Goal: Task Accomplishment & Management: Complete application form

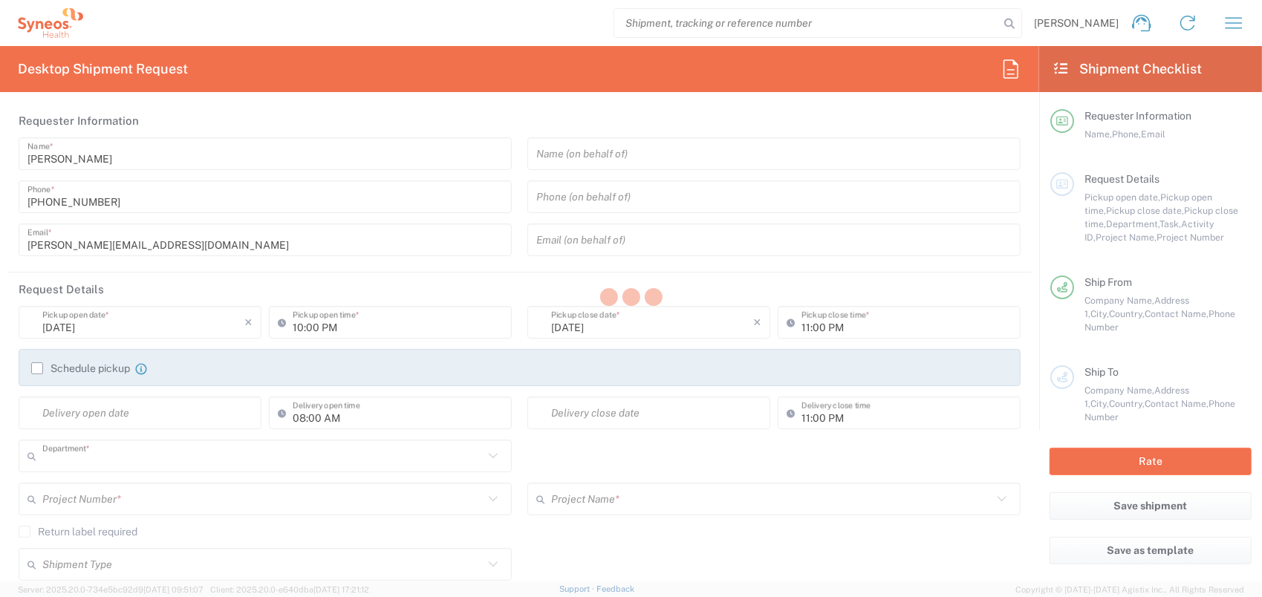
type input "6004"
type input "Romania"
type input "Syneos Health Romania S.R.L"
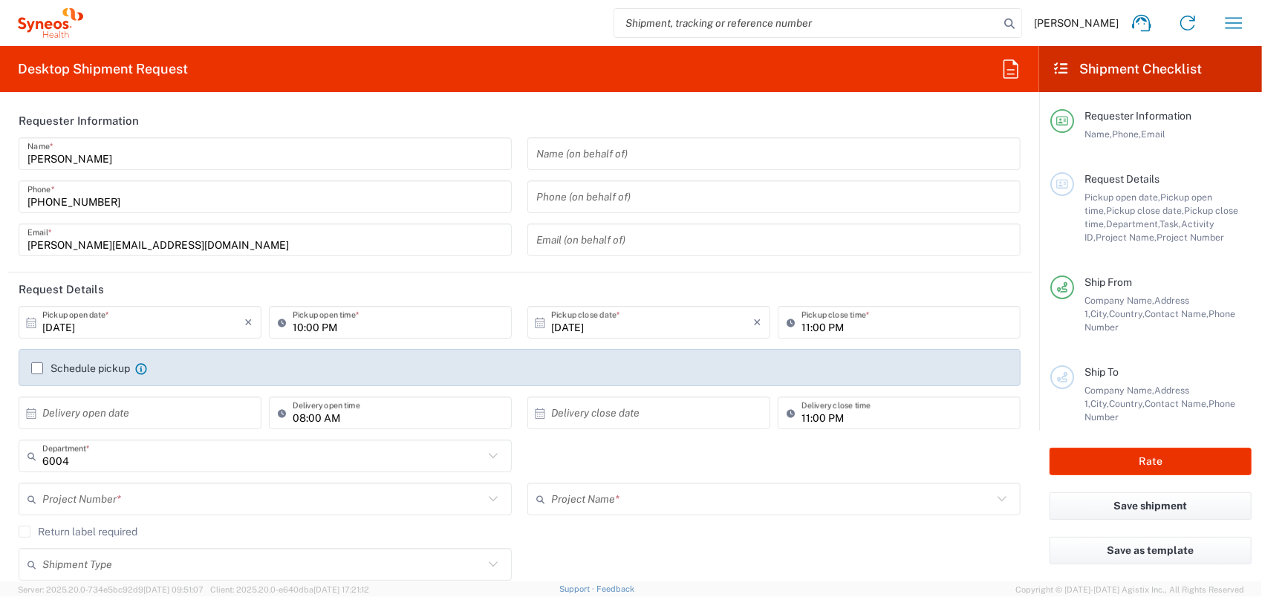
click at [1097, 24] on span "Andreea Paiu" at bounding box center [1076, 22] width 85 height 13
click at [1237, 25] on icon "button" at bounding box center [1234, 23] width 24 height 24
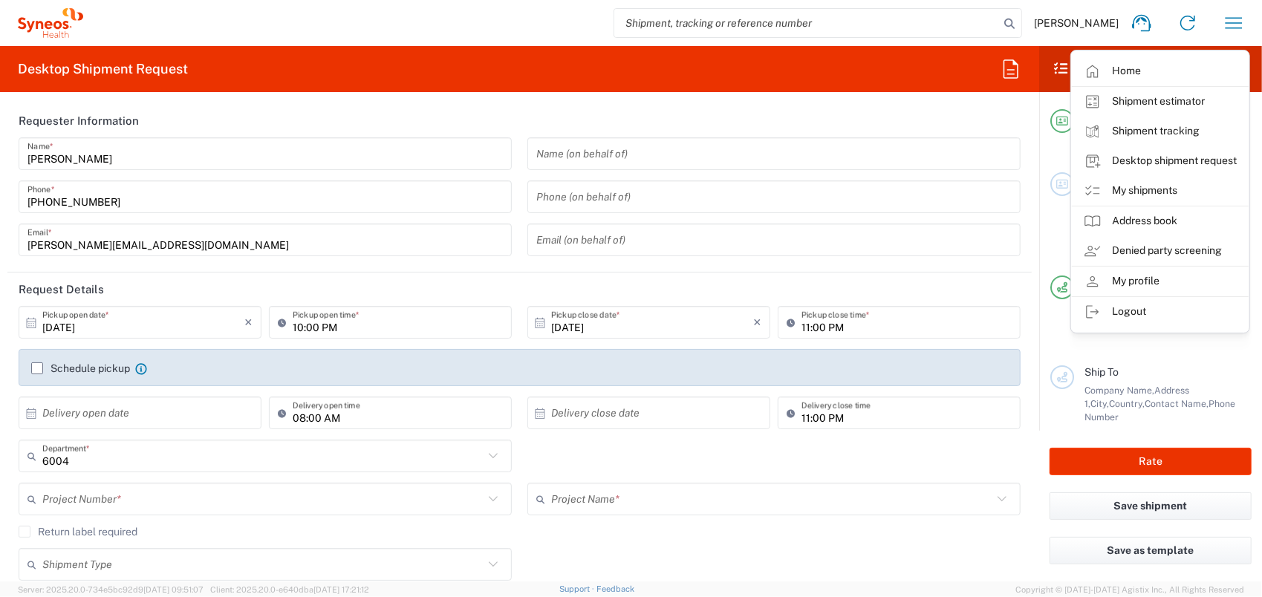
click at [1135, 184] on link "My shipments" at bounding box center [1160, 191] width 177 height 30
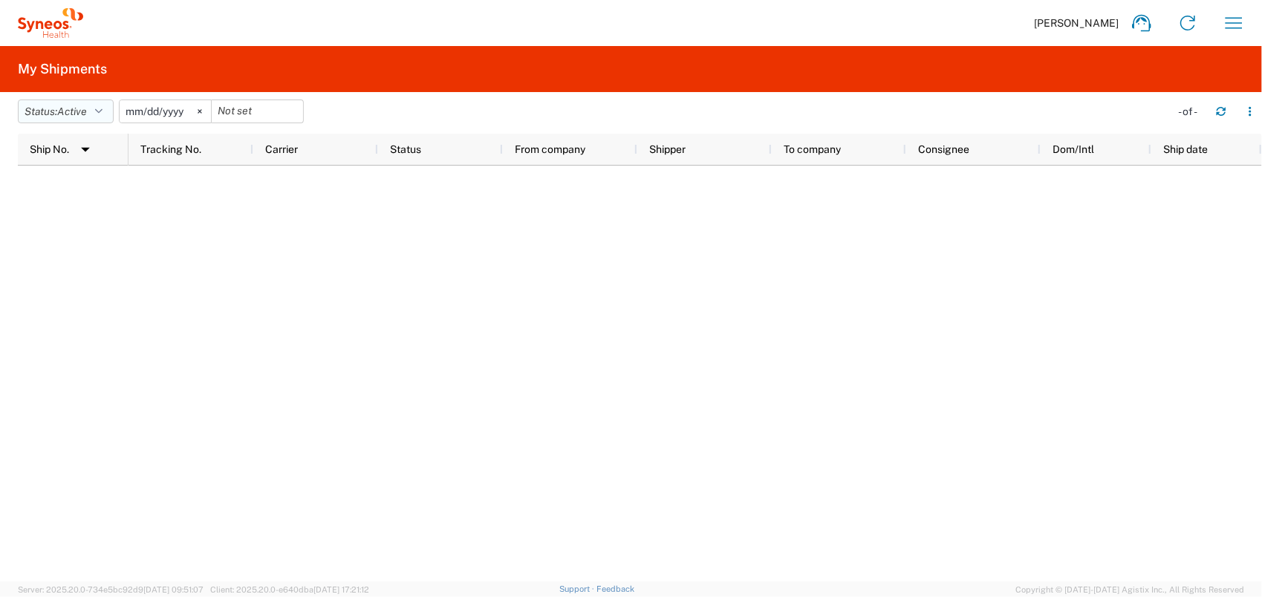
click at [103, 110] on icon "button" at bounding box center [98, 111] width 7 height 10
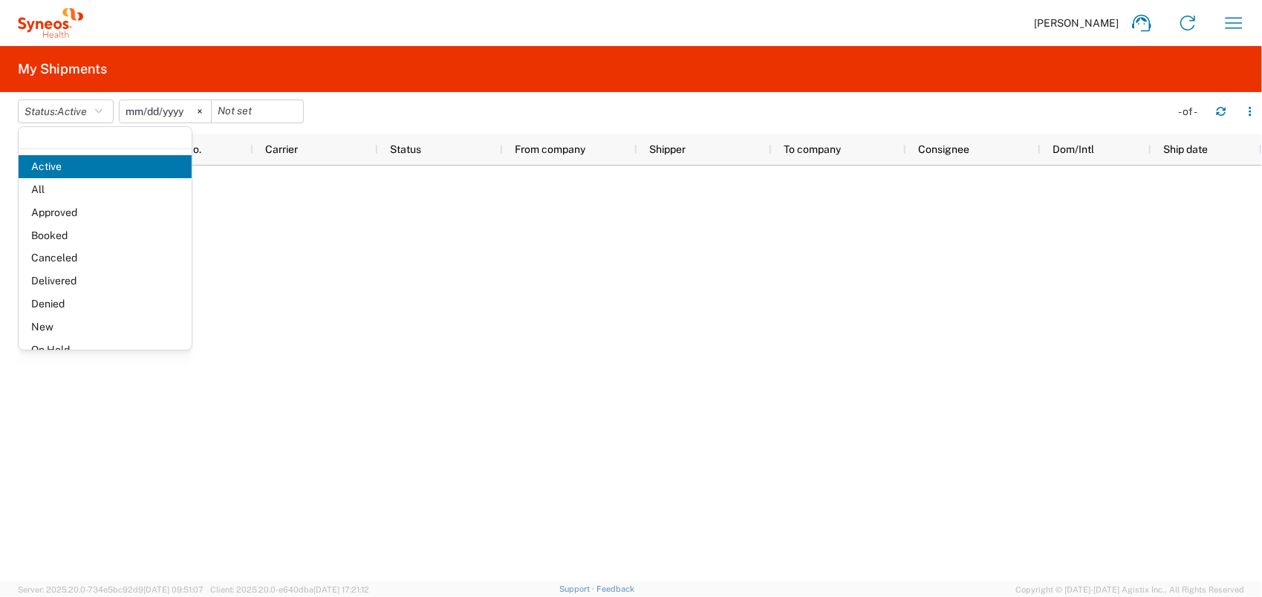
click at [116, 281] on span "Delivered" at bounding box center [105, 281] width 173 height 23
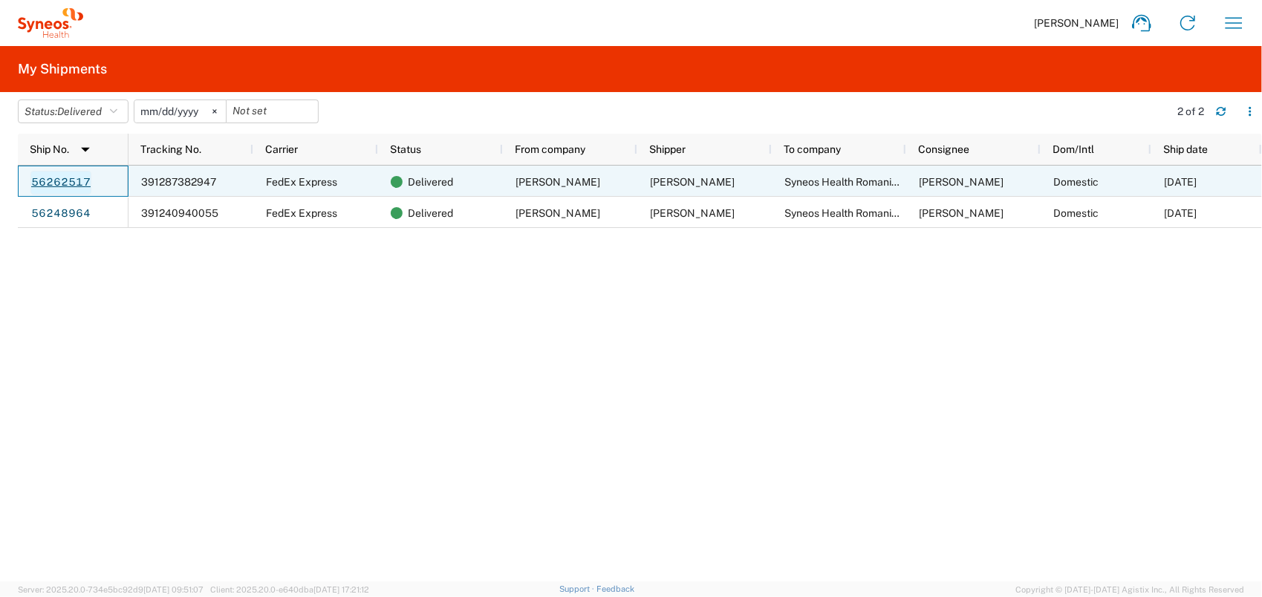
click at [76, 184] on link "56262517" at bounding box center [60, 183] width 61 height 24
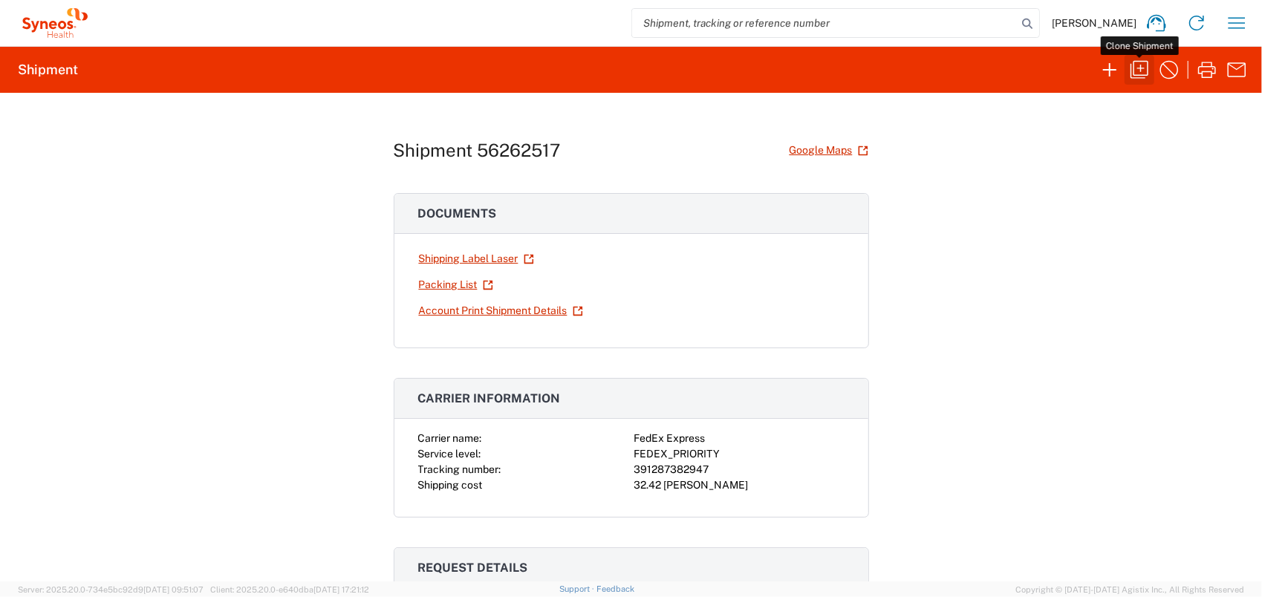
click at [1145, 62] on icon "button" at bounding box center [1140, 70] width 24 height 24
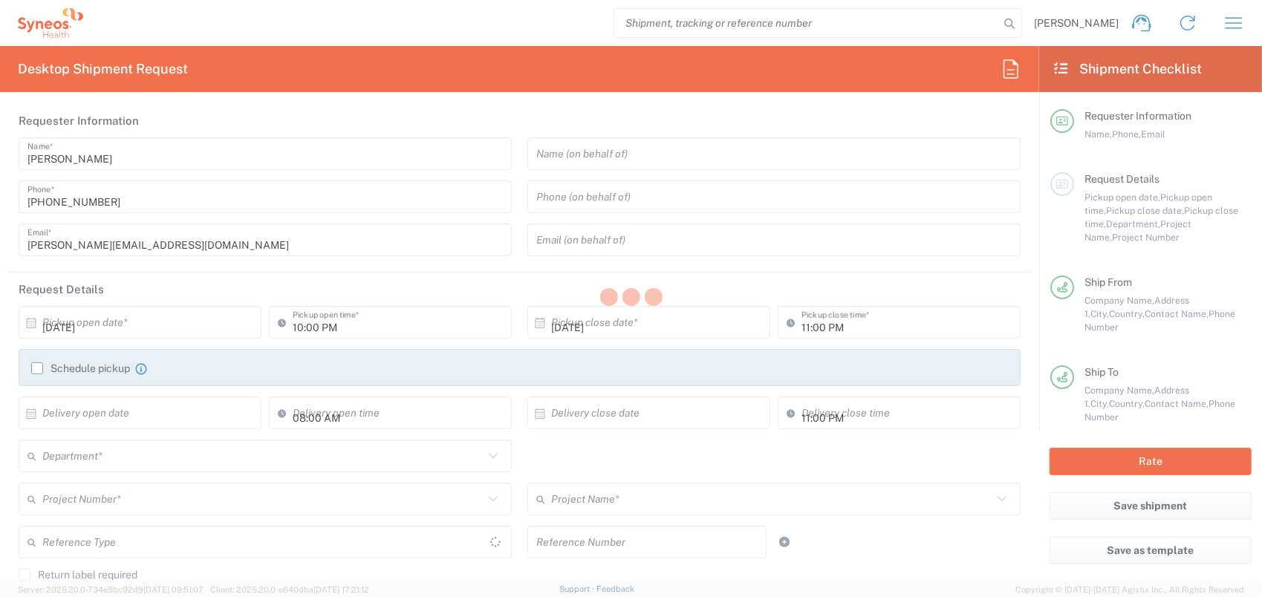
type input "09:00 AM"
type input "05:00 PM"
type textarea "[PERSON_NAME][EMAIL_ADDRESS][DOMAIN_NAME]"
type input "[PERSON_NAME]"
type input "Str. Molidului 121"
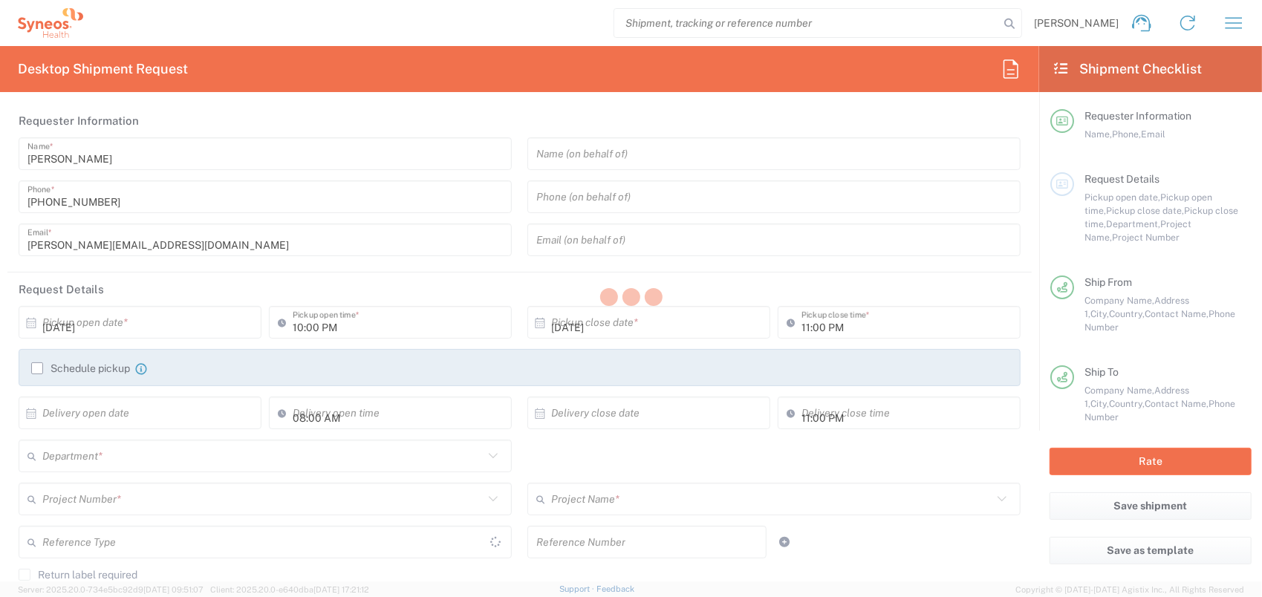
type input "Sacele"
type input "Romania"
type input "020945"
type input "[PERSON_NAME]"
type input "[PHONE_NUMBER]"
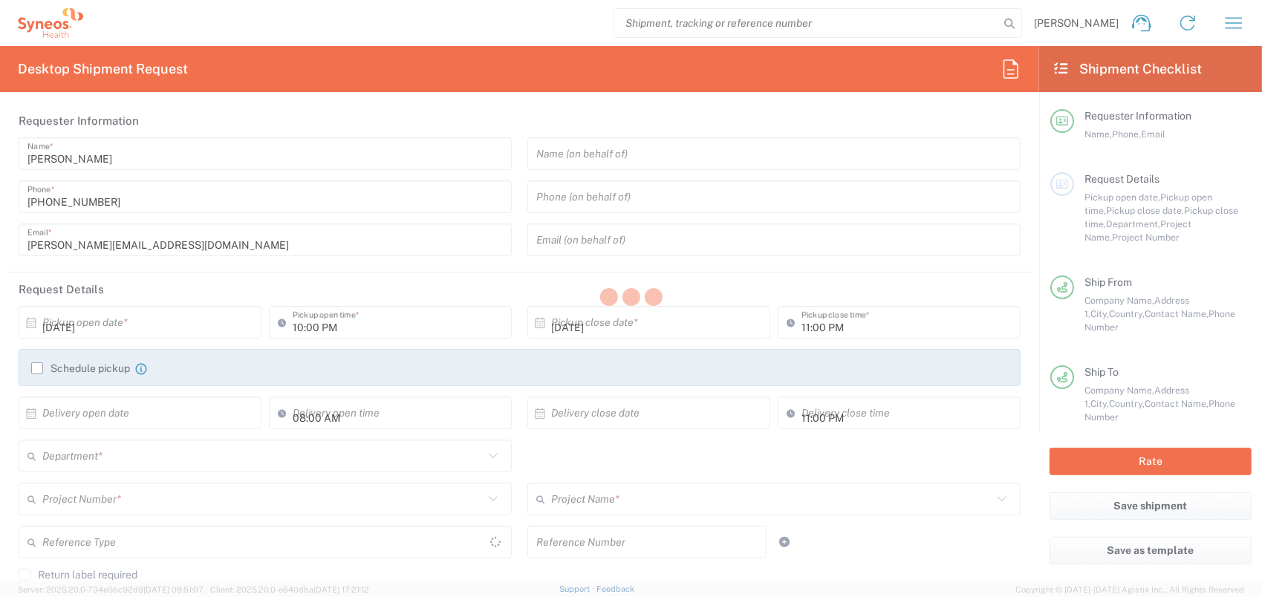
type input "[PERSON_NAME][EMAIL_ADDRESS][DOMAIN_NAME]"
type input "Residential/Home"
type input "Syneos Health Romania S.R.L"
type input "Str. [PERSON_NAME] Nr. 8"
type input "[GEOGRAPHIC_DATA]"
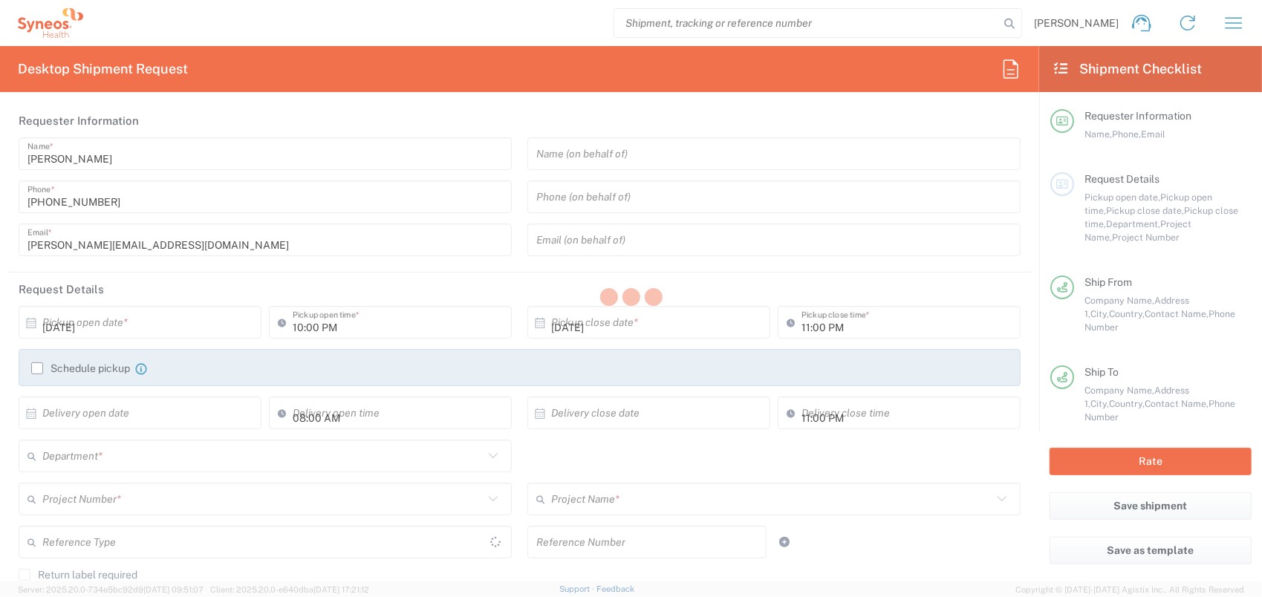
type input "[GEOGRAPHIC_DATA]"
type input "Romania"
type input "020945"
type input "[PERSON_NAME]"
type input "[PHONE_NUMBER]"
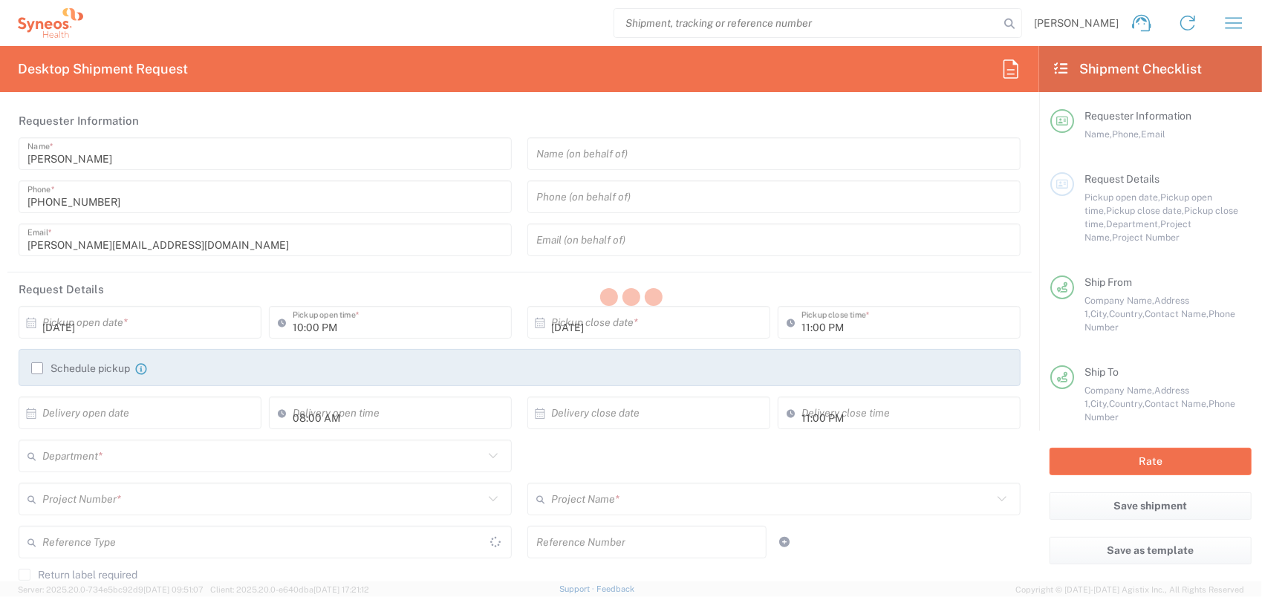
type input "Business (General)"
type input "Syneos Health Romania S.R.L"
type input "Sender/Shipper"
type input "Recipient Account"
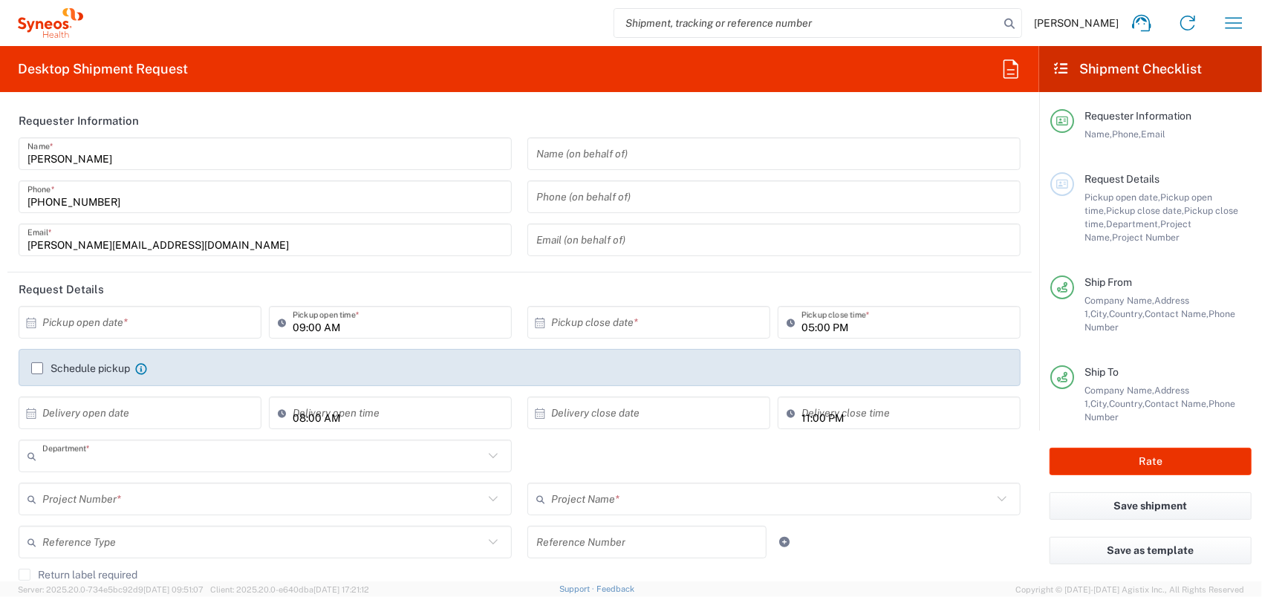
type input "6004"
type input "Braşov"
type input "[GEOGRAPHIC_DATA]"
type input "Envelope"
click at [21, 319] on div "× Pickup open date *" at bounding box center [140, 322] width 243 height 33
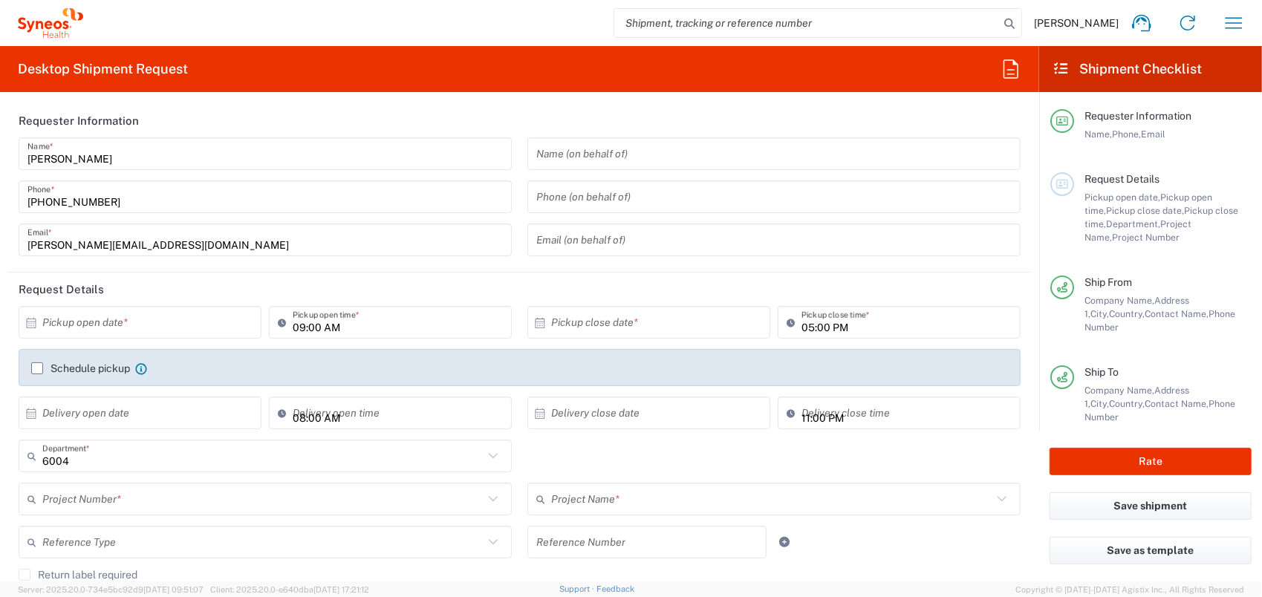
click at [30, 323] on icon at bounding box center [31, 322] width 13 height 13
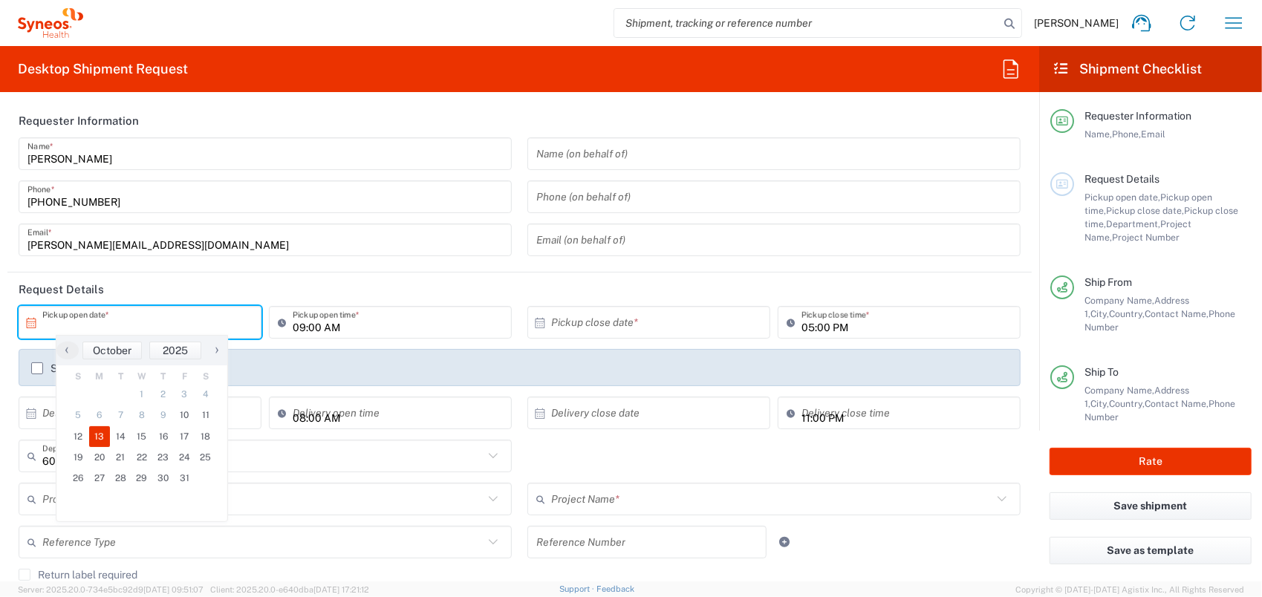
click at [96, 435] on span "13" at bounding box center [100, 436] width 22 height 21
type input "[DATE]"
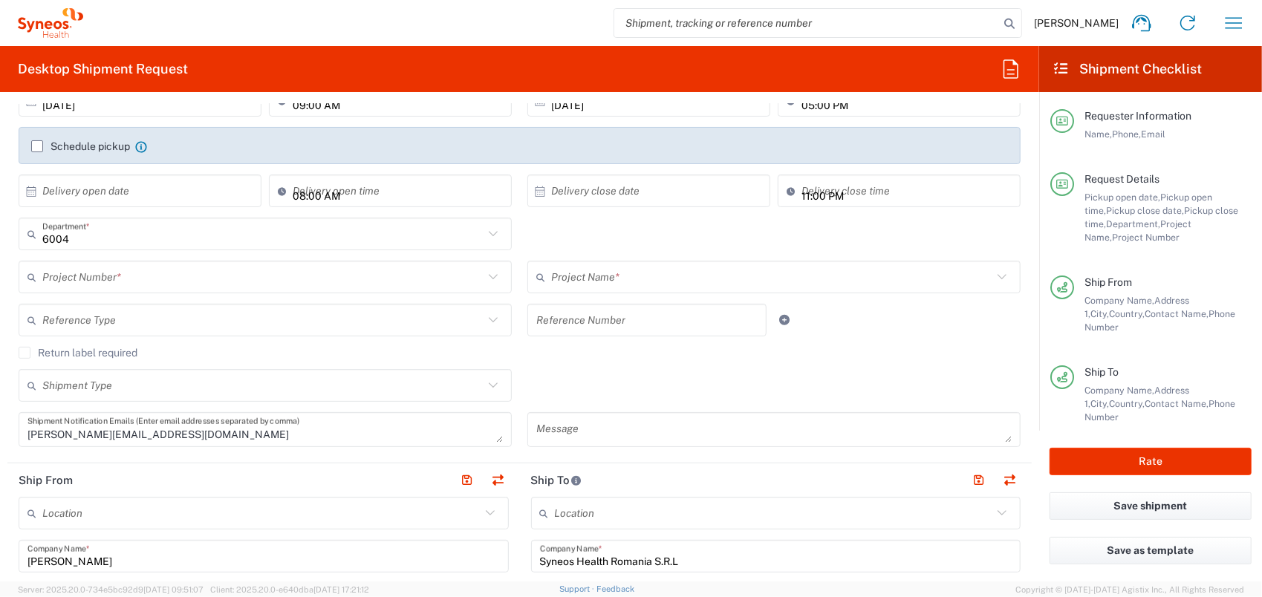
scroll to position [223, 0]
click at [126, 271] on input "text" at bounding box center [262, 277] width 441 height 26
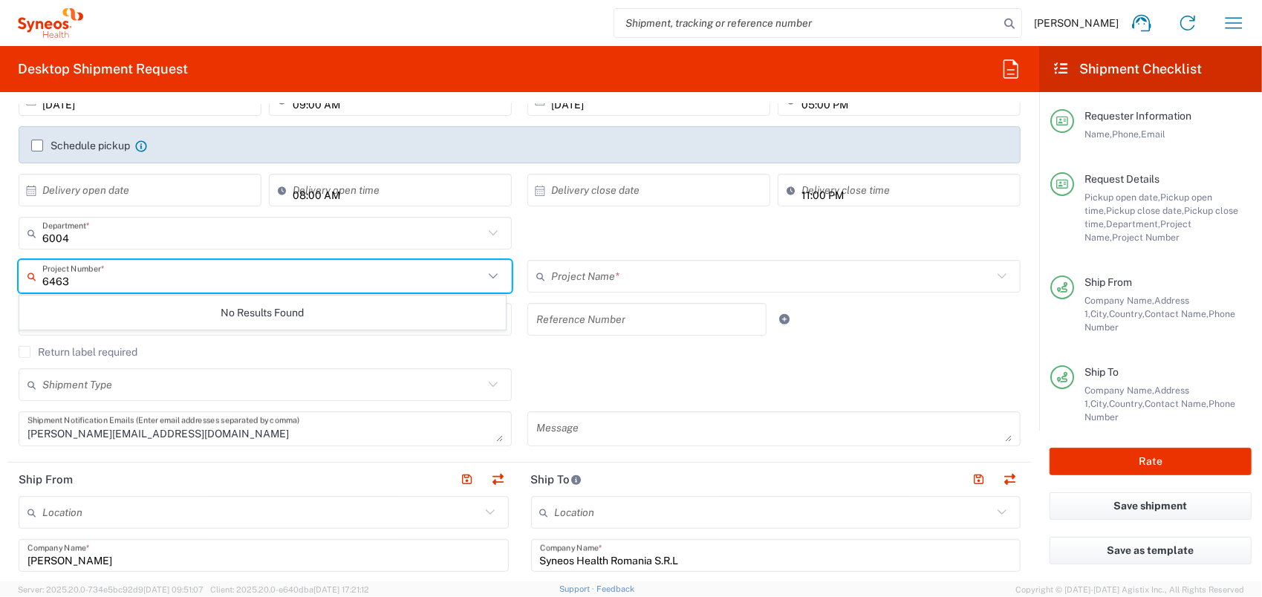
type input "6463"
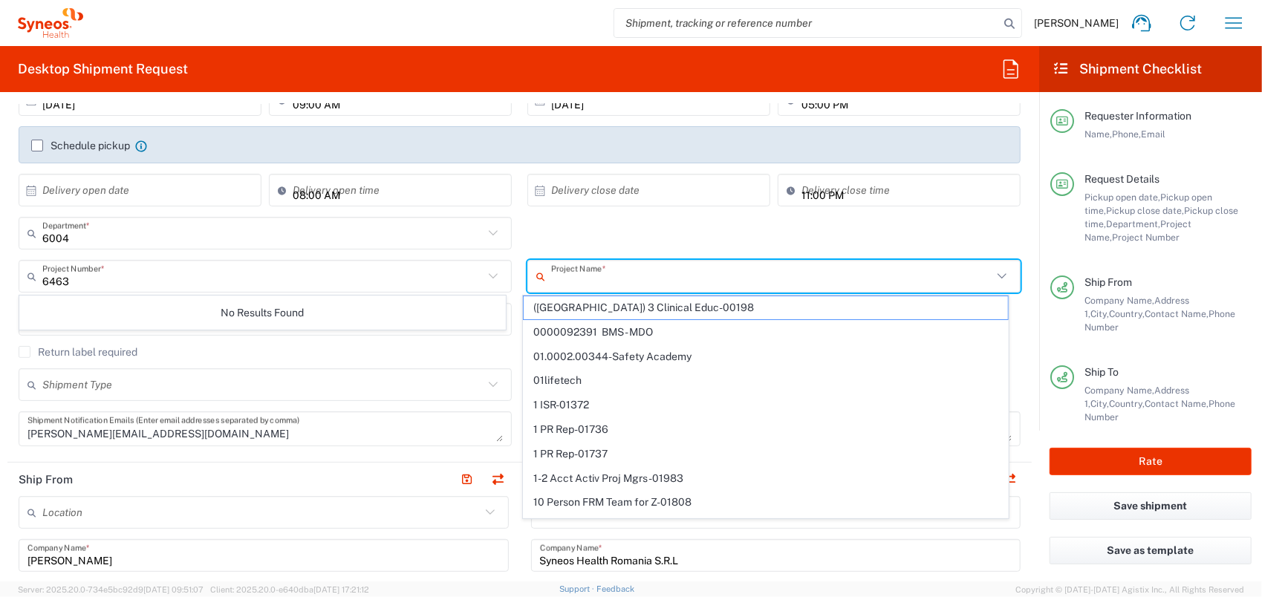
click at [652, 272] on input "text" at bounding box center [771, 277] width 441 height 26
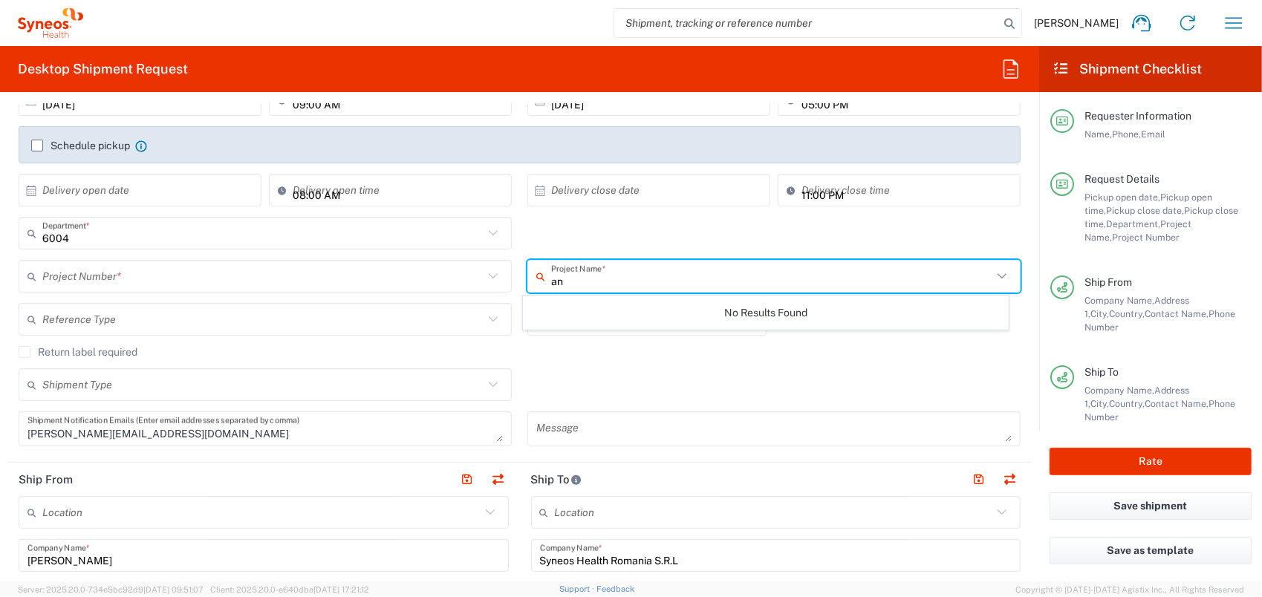
type input "a"
type input "6"
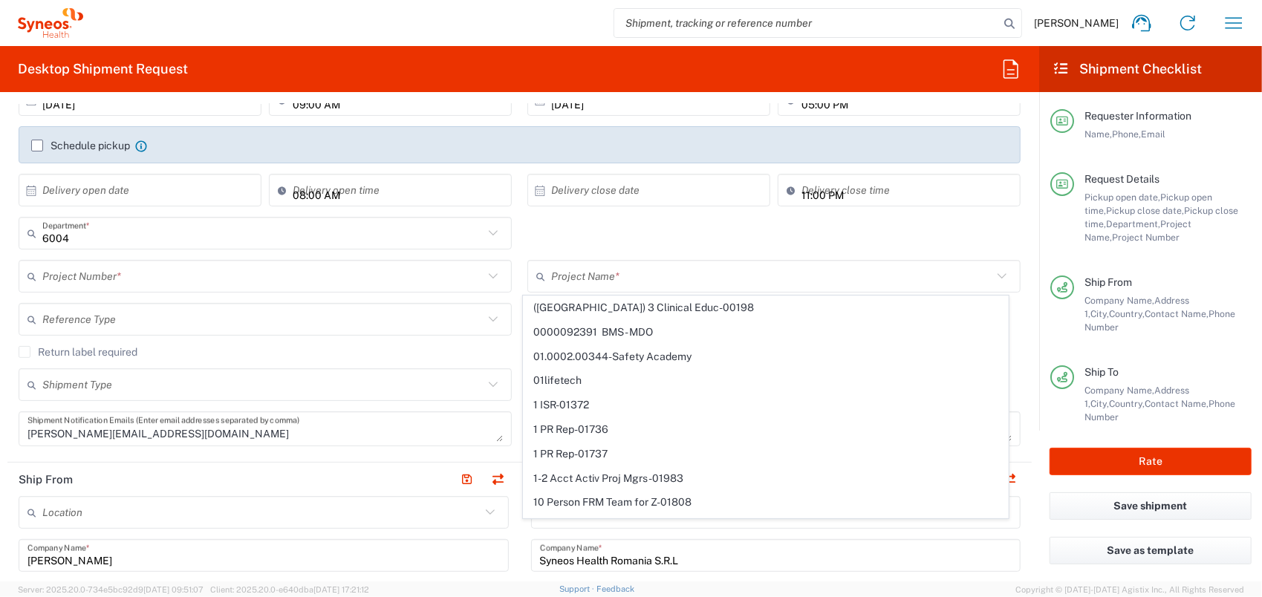
click at [354, 441] on div "andreea.paiu@ext.anthostx.com Shipment Notification Emails (Enter email address…" at bounding box center [265, 429] width 493 height 35
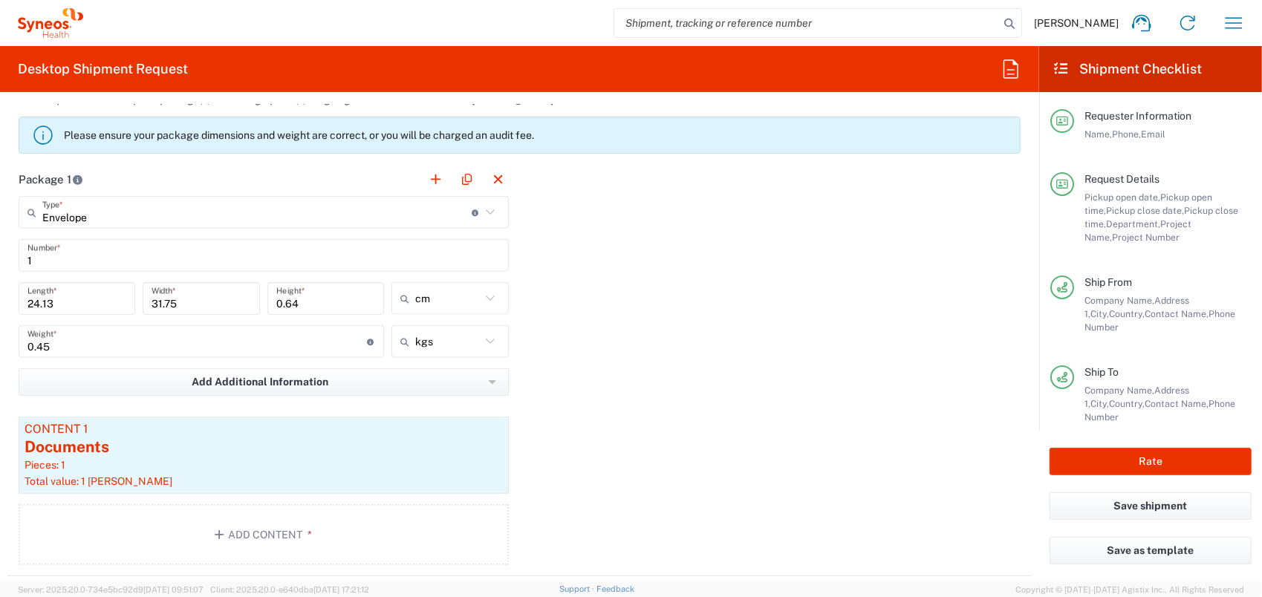
scroll to position [1560, 0]
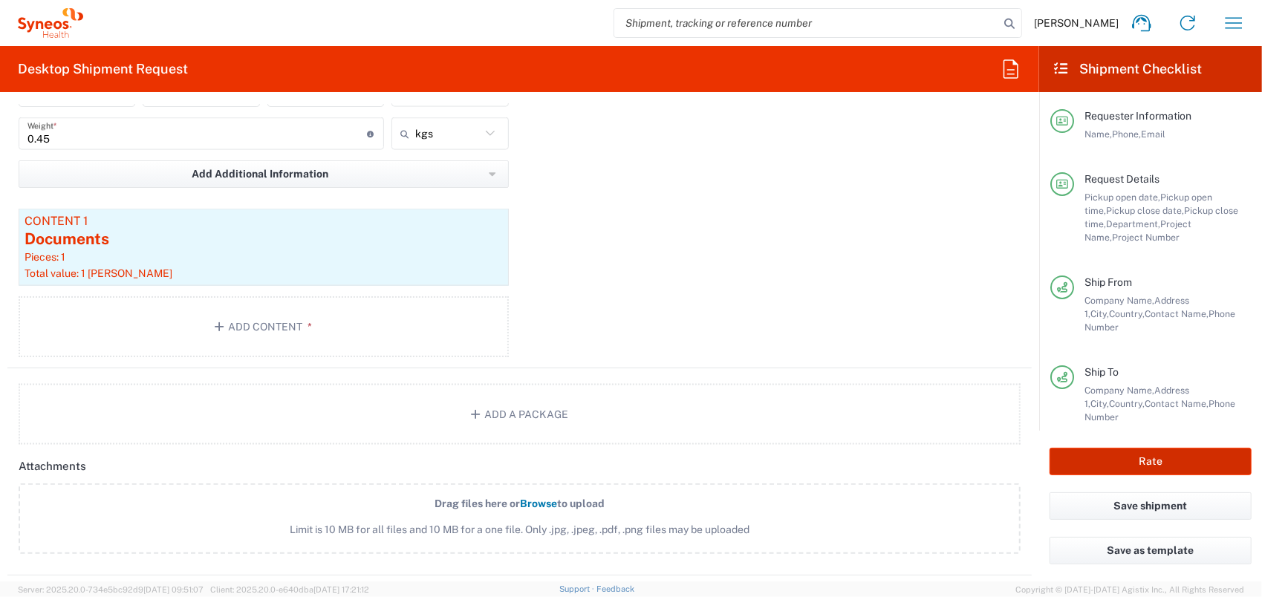
click at [1149, 459] on button "Rate" at bounding box center [1151, 461] width 202 height 27
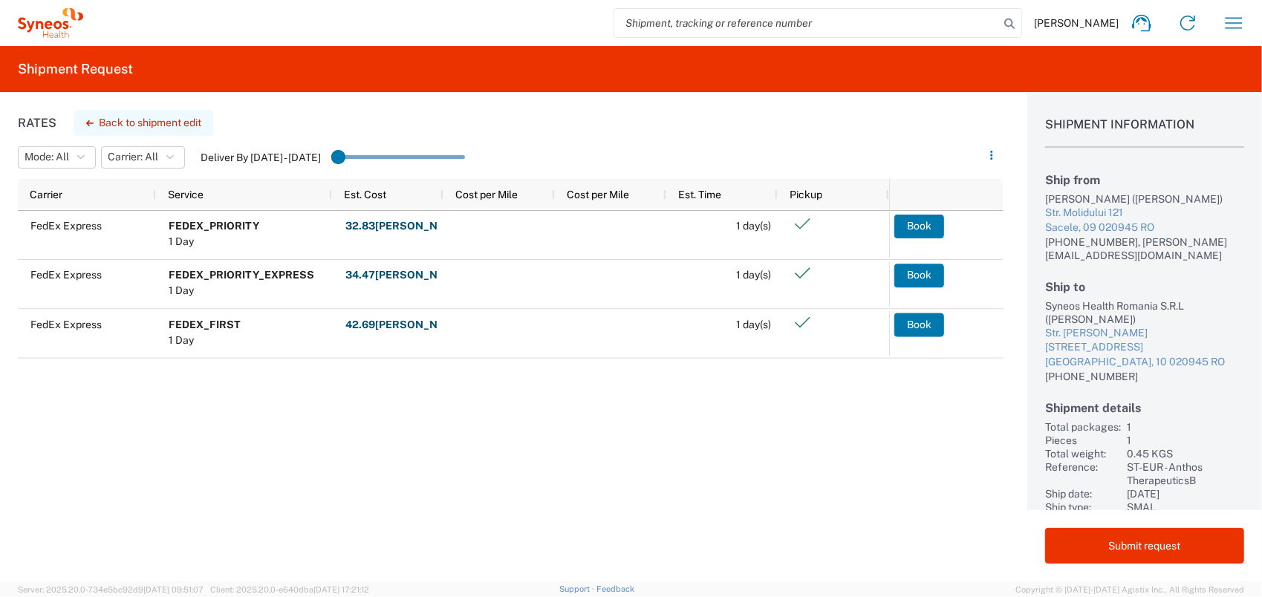
click at [175, 120] on button "Back to shipment edit" at bounding box center [143, 123] width 139 height 26
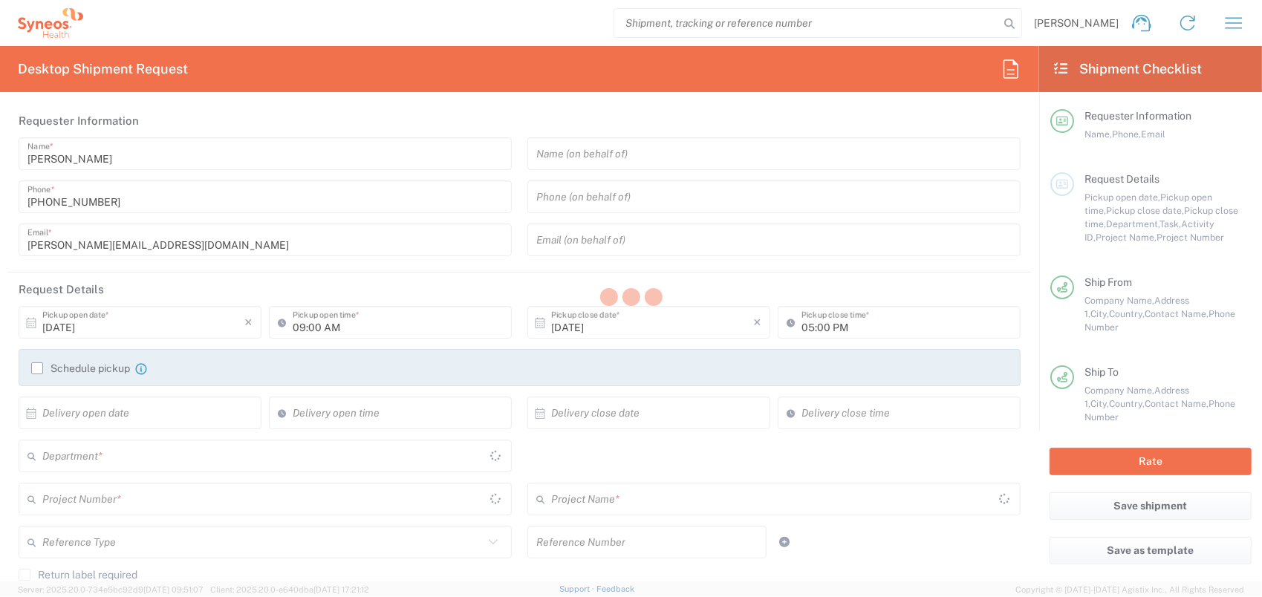
type input "6004"
type input "Braşov"
type input "[GEOGRAPHIC_DATA]"
type input "Envelope"
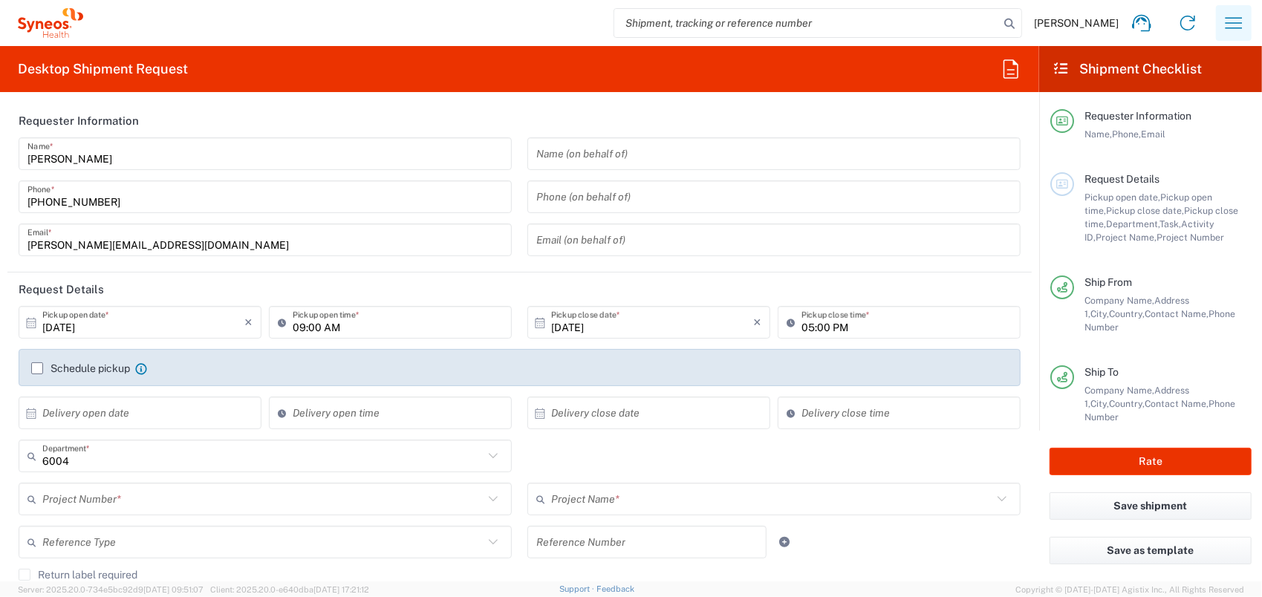
click at [1245, 28] on icon "button" at bounding box center [1234, 23] width 24 height 24
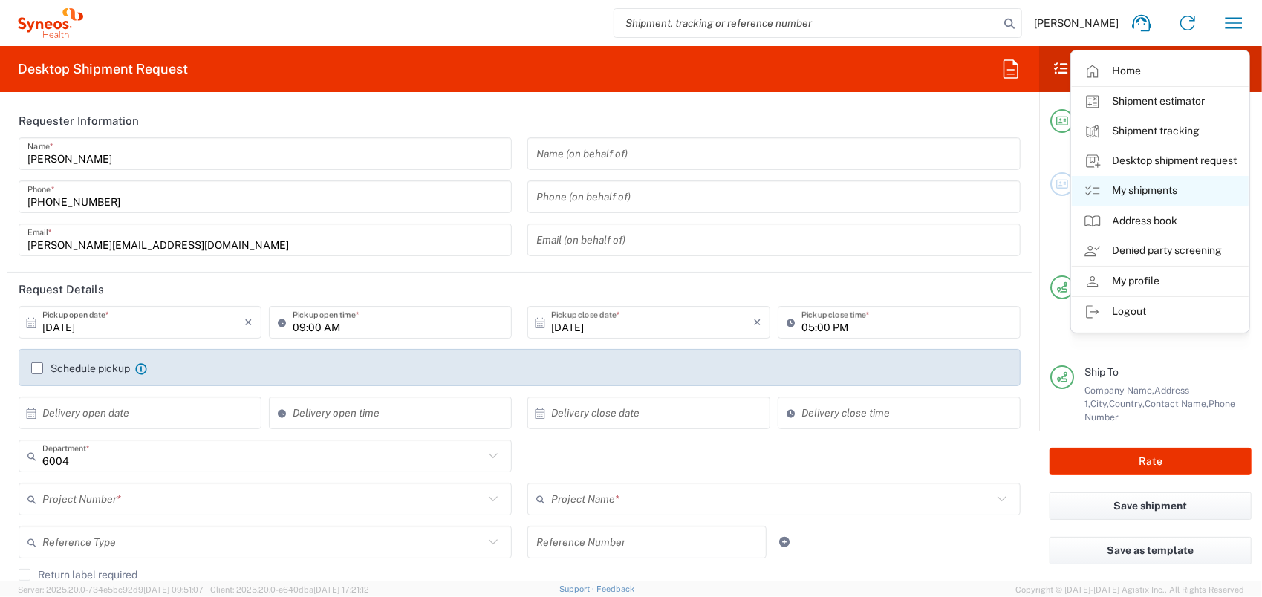
click at [1135, 196] on link "My shipments" at bounding box center [1160, 191] width 177 height 30
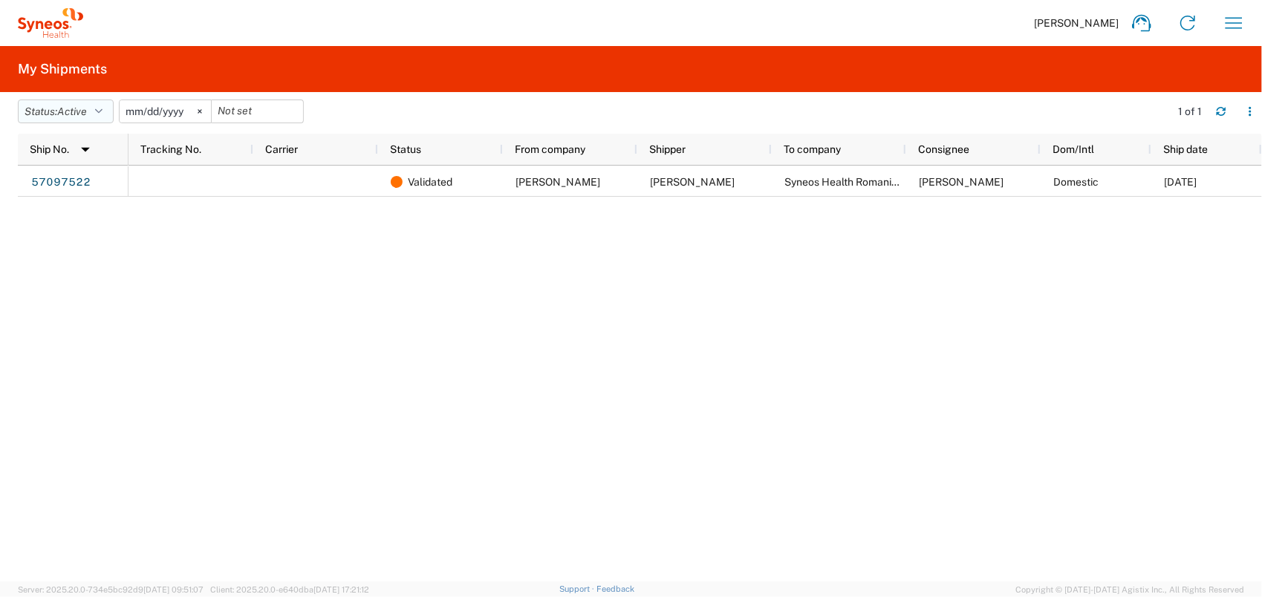
click at [100, 114] on icon "button" at bounding box center [98, 111] width 7 height 10
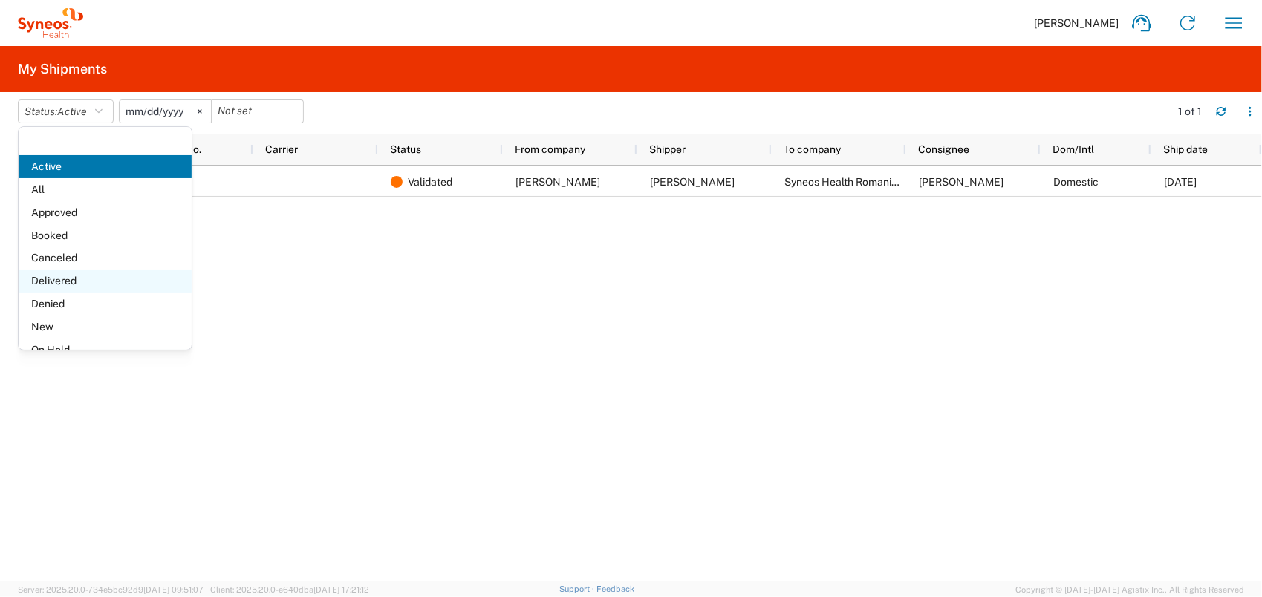
click at [92, 281] on span "Delivered" at bounding box center [105, 281] width 173 height 23
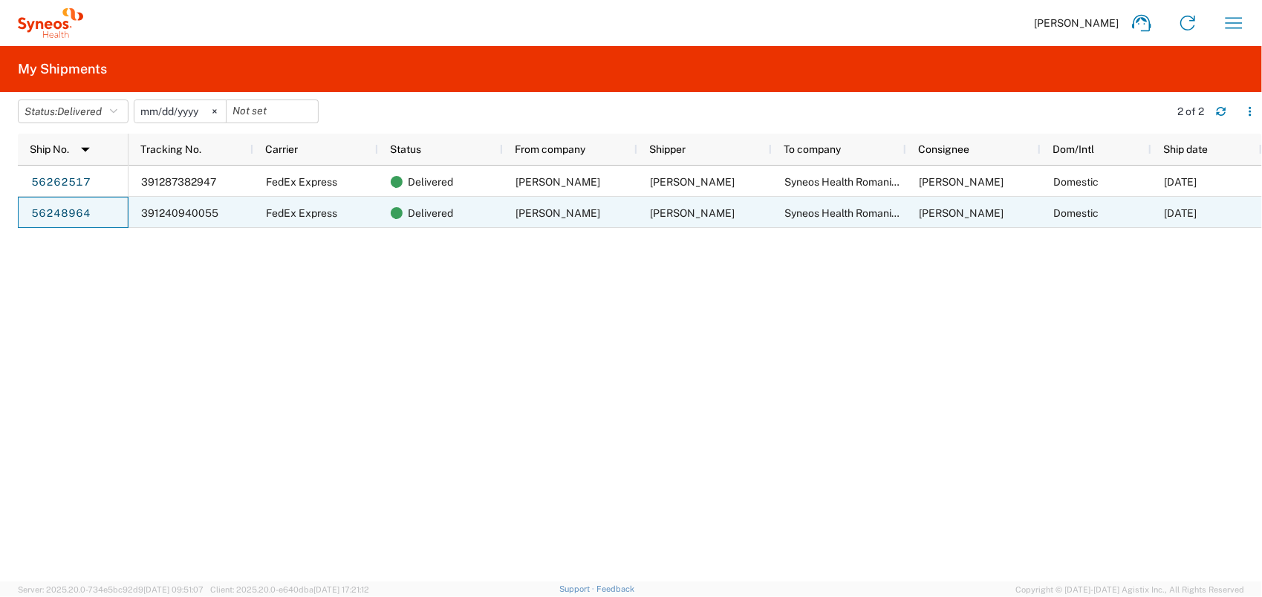
click at [42, 212] on link "56248964" at bounding box center [60, 214] width 61 height 24
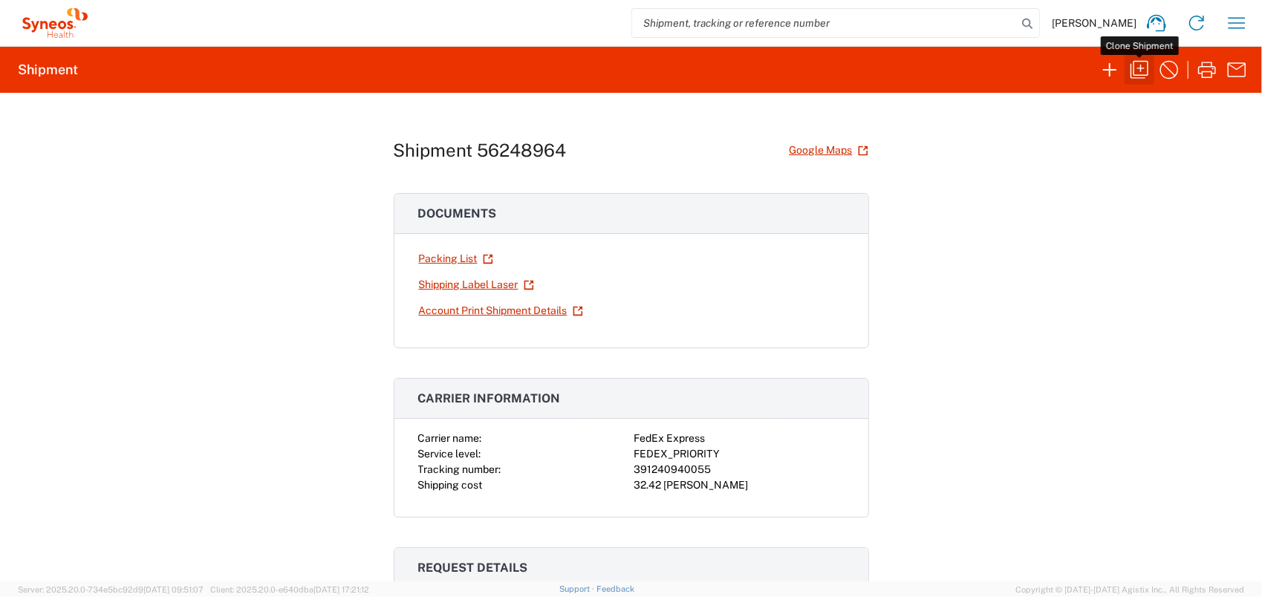
click at [1139, 72] on icon "button" at bounding box center [1140, 70] width 24 height 24
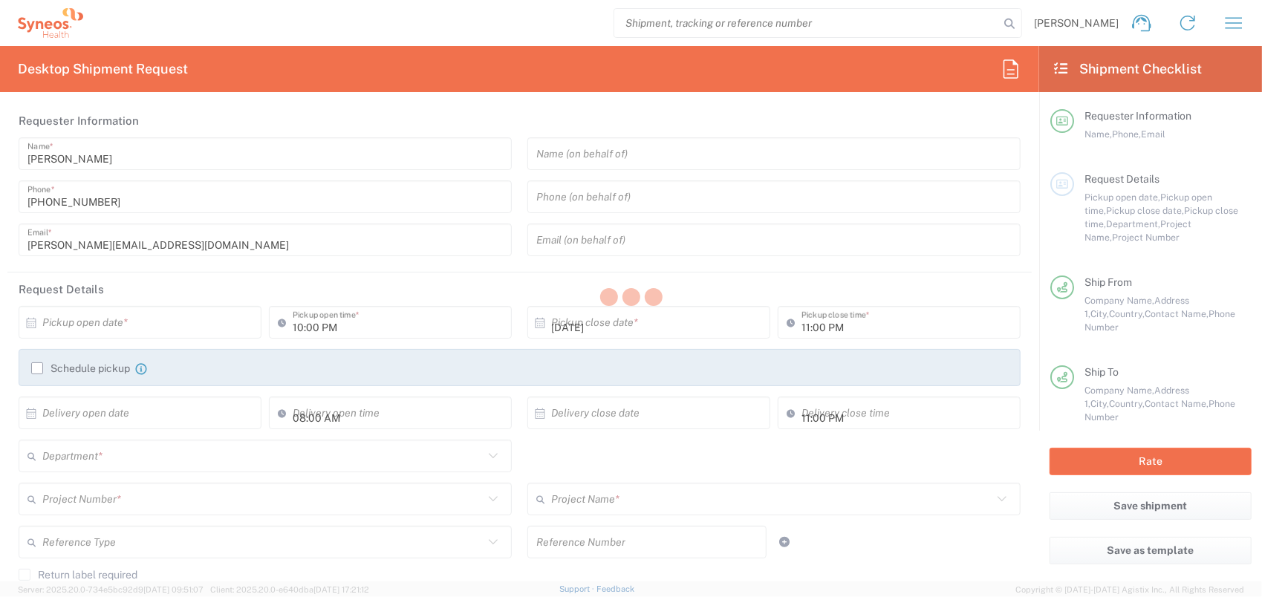
type input "09:00 AM"
type input "05:00 PM"
type textarea "[PERSON_NAME][EMAIL_ADDRESS][DOMAIN_NAME]"
type input "[PERSON_NAME]"
type input "Str. Molidului 121"
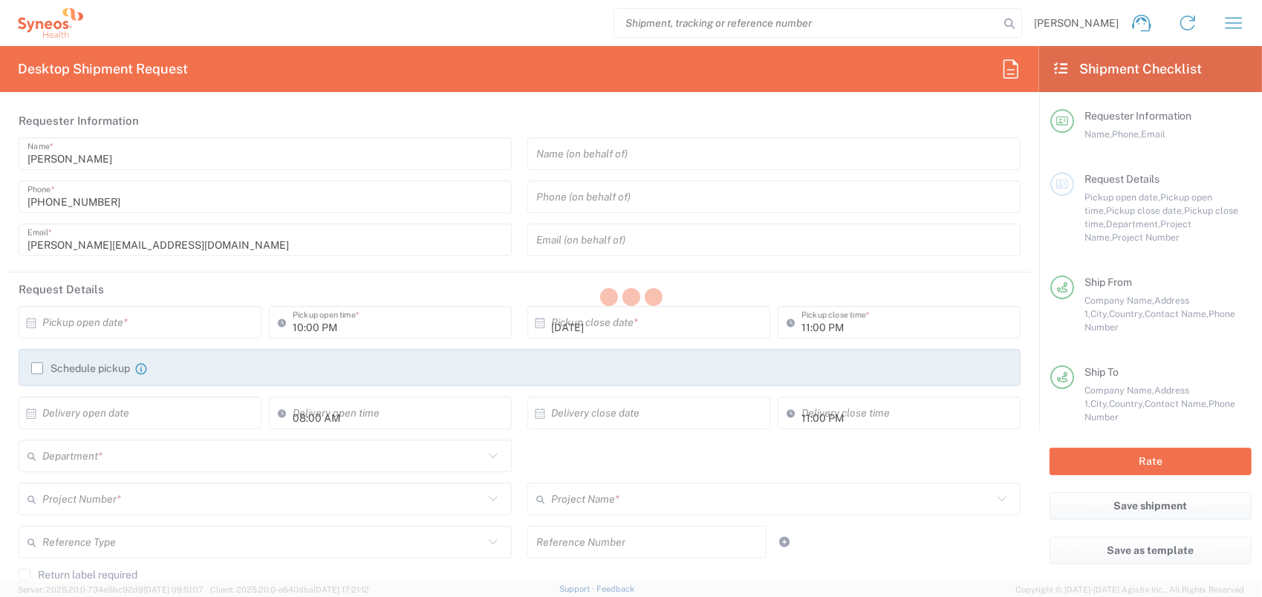
type input "Sacele"
type input "Romania"
type input "020945"
type input "[PERSON_NAME]"
type input "[PHONE_NUMBER]"
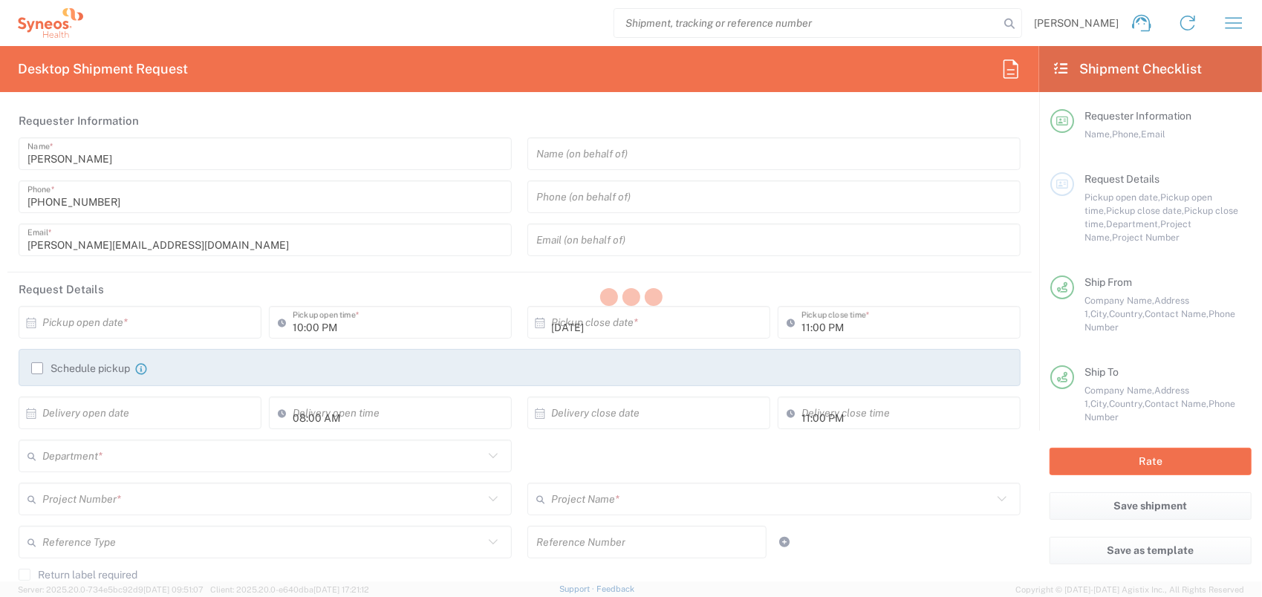
type input "[PERSON_NAME][EMAIL_ADDRESS][DOMAIN_NAME]"
type input "Residential/Home"
type input "Syneos Health Romania S.R.L"
type input "Str. [PERSON_NAME] Nr. 8"
type input "[GEOGRAPHIC_DATA]"
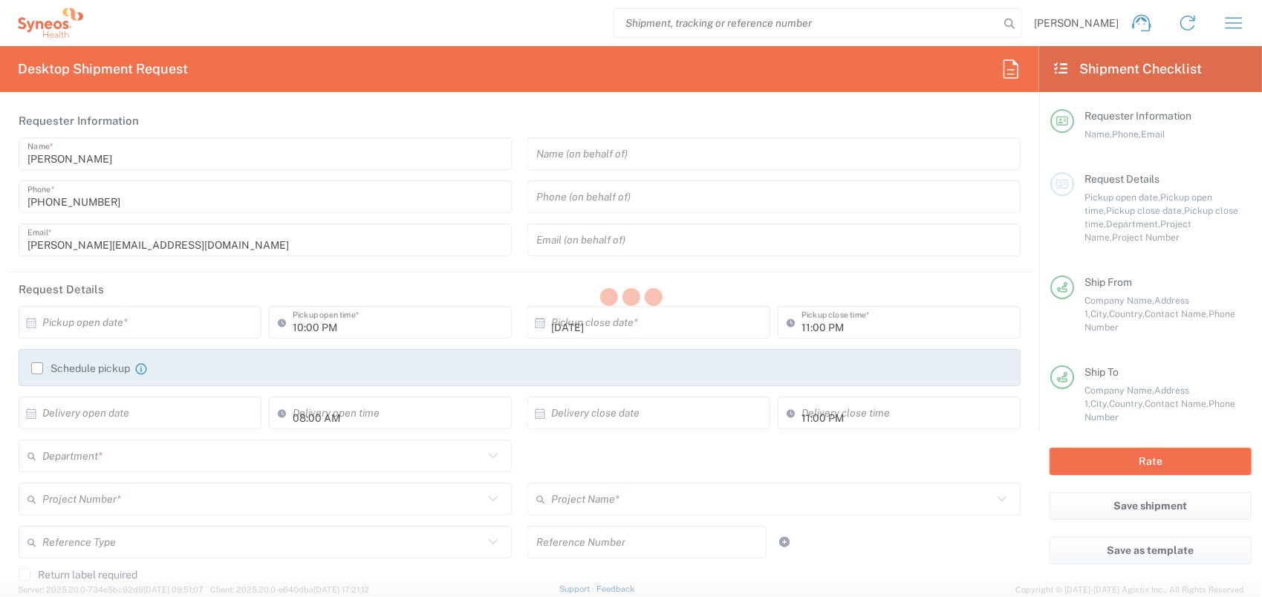
type input "[GEOGRAPHIC_DATA]"
type input "Romania"
type input "020945"
type input "[PERSON_NAME]"
type input "+40755033323"
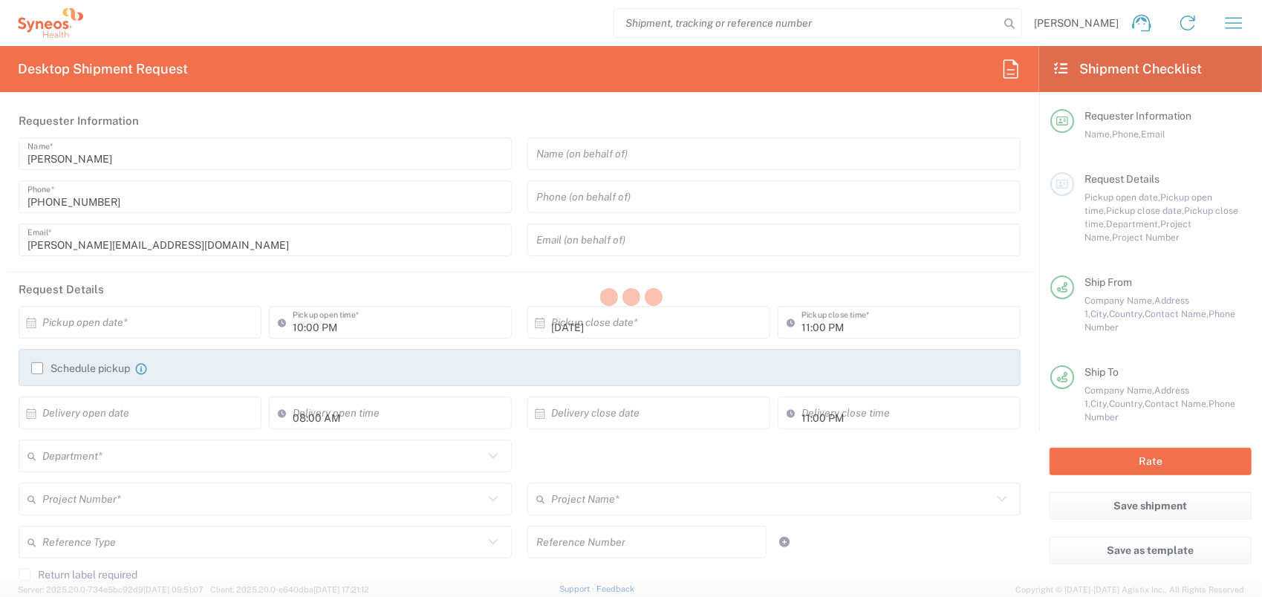
type input "Business (General)"
type input "Syneos Health Romania S.R.L"
type input "Sender/Shipper"
type input "Recipient Account"
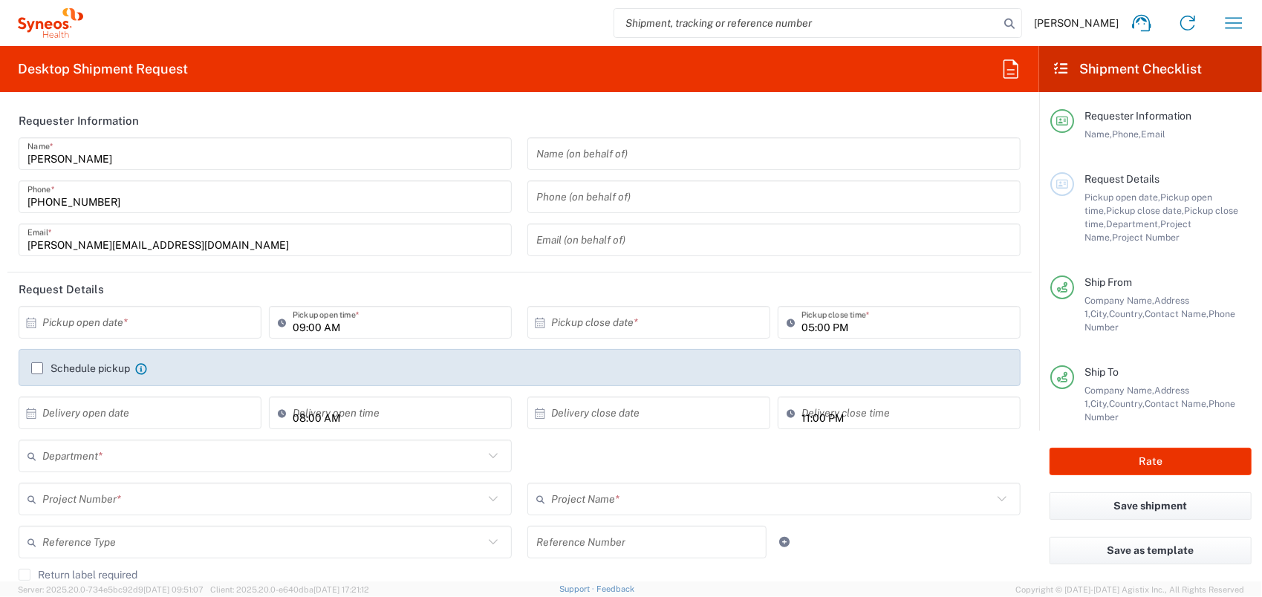
type input "6004"
type input "Braşov"
type input "[GEOGRAPHIC_DATA]"
type input "Envelope"
click at [30, 324] on icon at bounding box center [31, 322] width 13 height 13
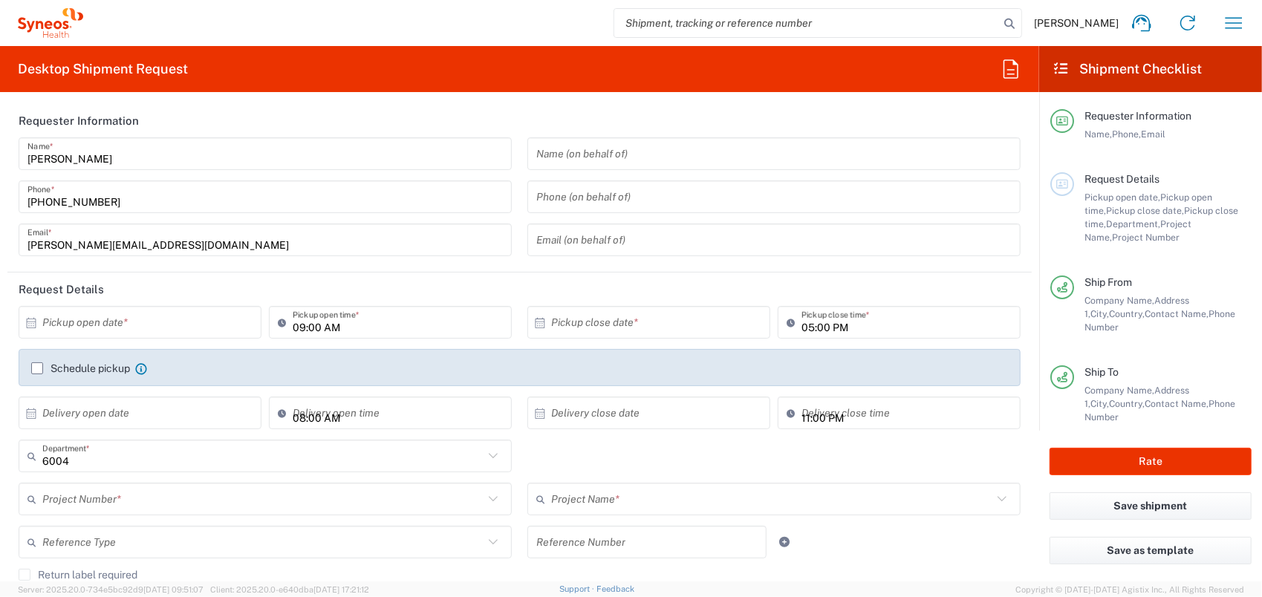
click at [83, 319] on input "text" at bounding box center [143, 323] width 202 height 26
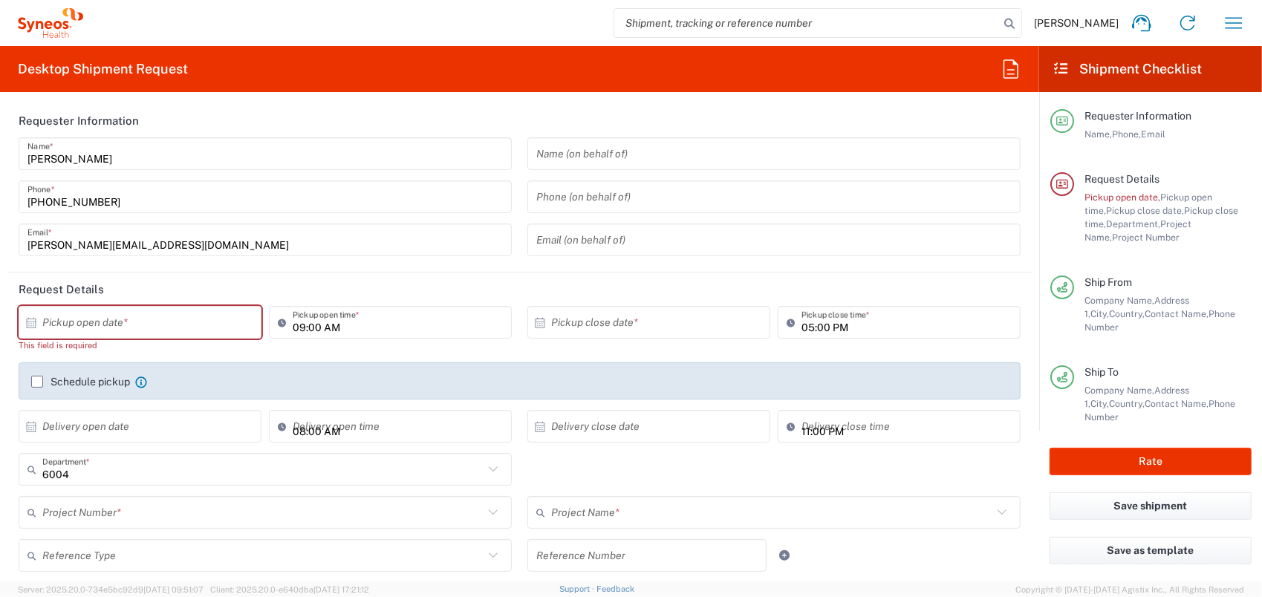
click at [53, 322] on input "text" at bounding box center [143, 323] width 202 height 26
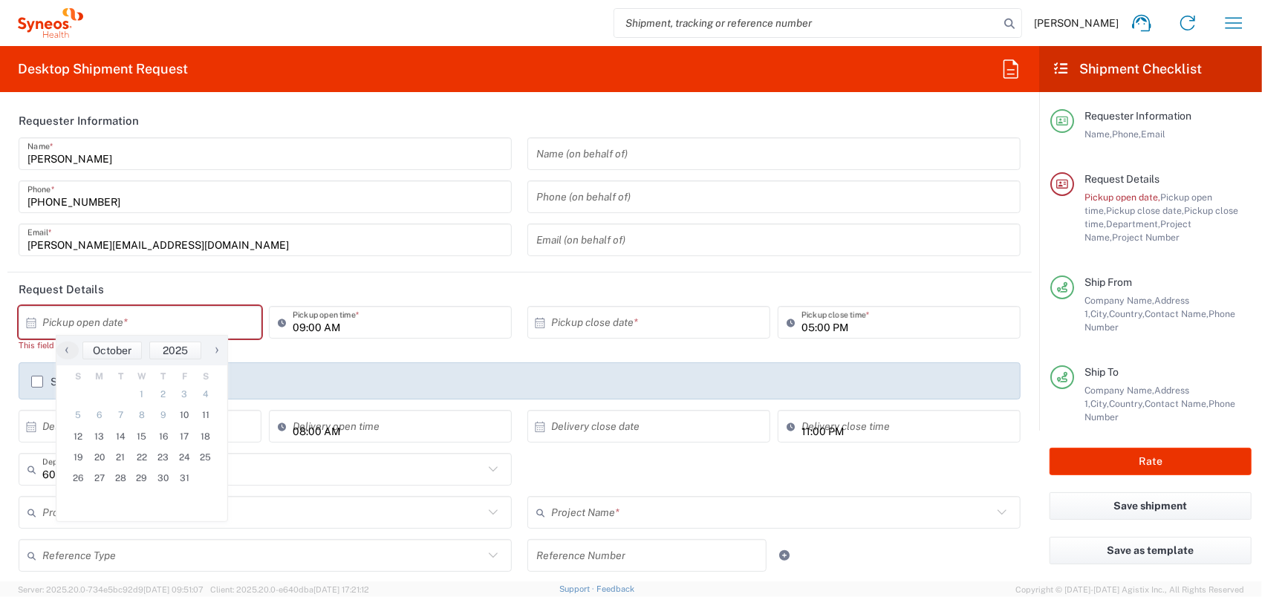
click at [30, 328] on icon at bounding box center [31, 322] width 13 height 13
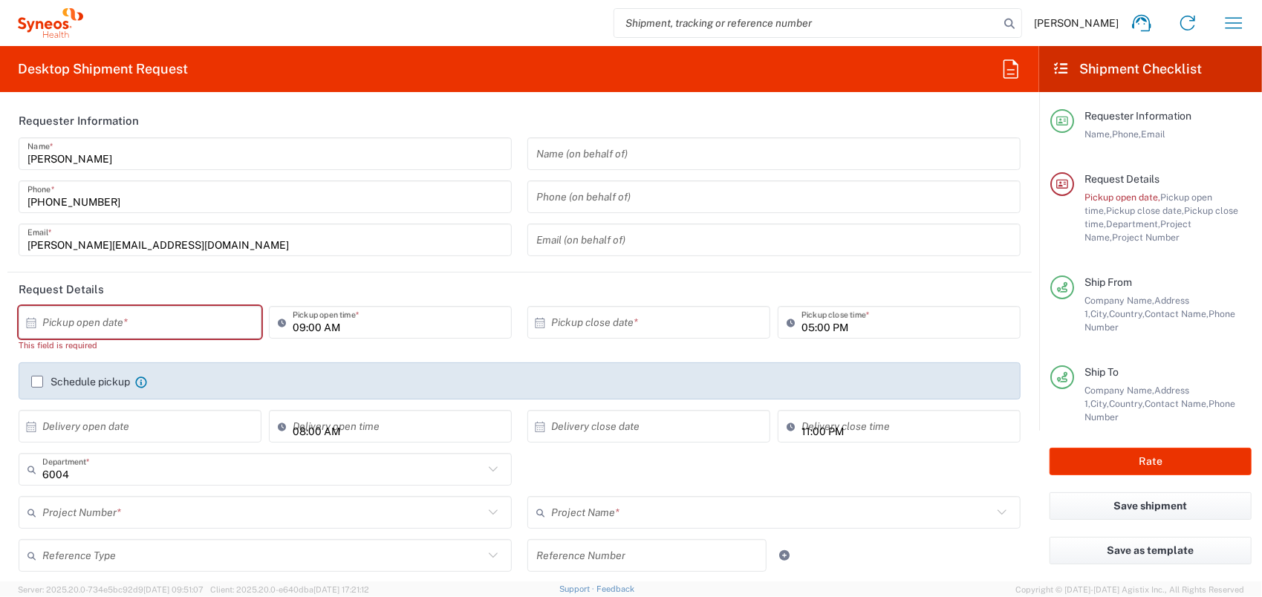
click at [25, 321] on icon at bounding box center [31, 322] width 13 height 13
click at [36, 322] on icon at bounding box center [31, 322] width 13 height 13
click at [242, 321] on div "× Pickup open date *" at bounding box center [140, 322] width 243 height 33
click at [108, 352] on div "× Pickup open date * This field is required Cancel Apply" at bounding box center [140, 334] width 250 height 56
click at [29, 320] on icon at bounding box center [31, 322] width 13 height 13
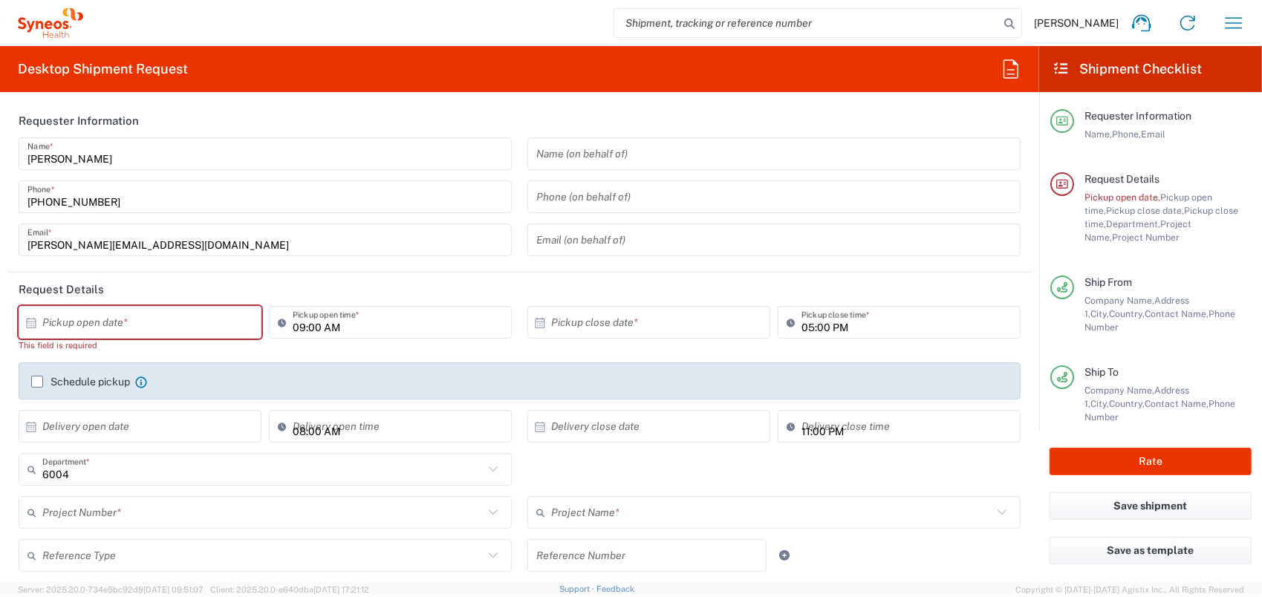
click at [61, 317] on input "text" at bounding box center [143, 323] width 202 height 26
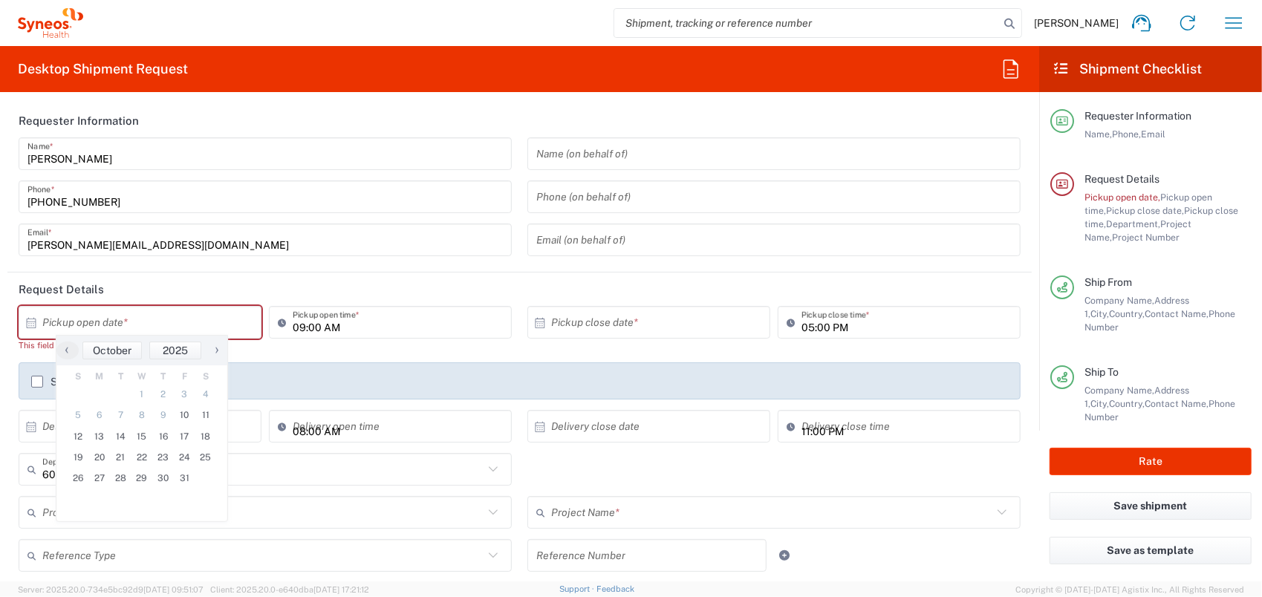
click at [464, 338] on div "09:00 AM Pickup open time *" at bounding box center [390, 322] width 243 height 33
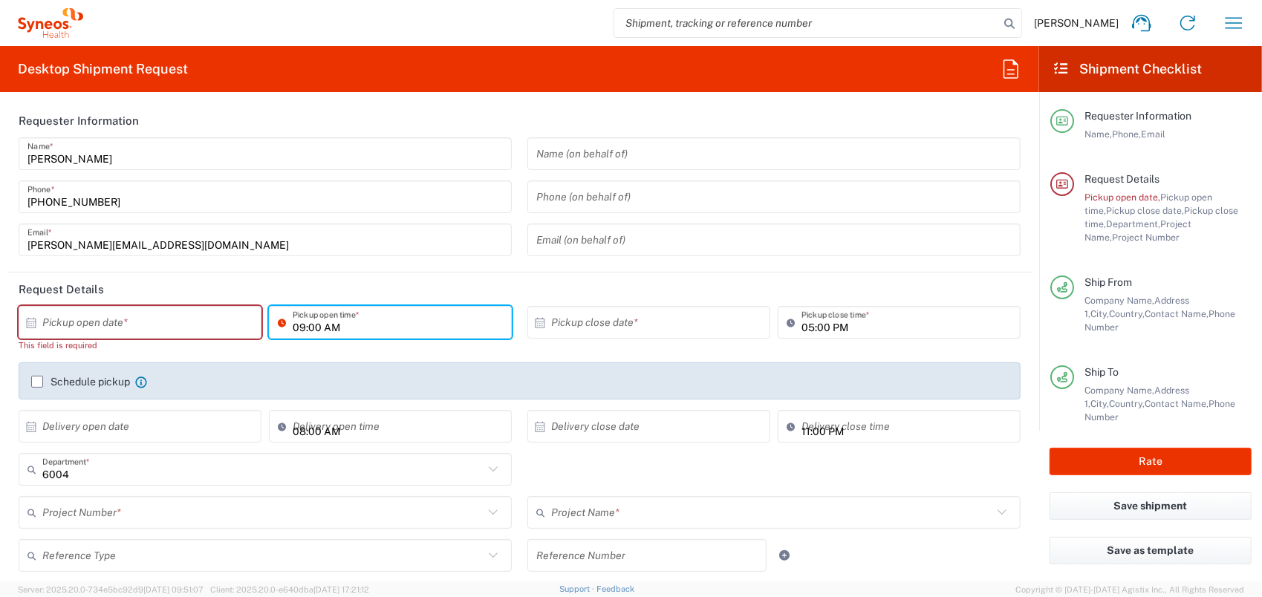
click at [232, 331] on input "text" at bounding box center [143, 323] width 202 height 26
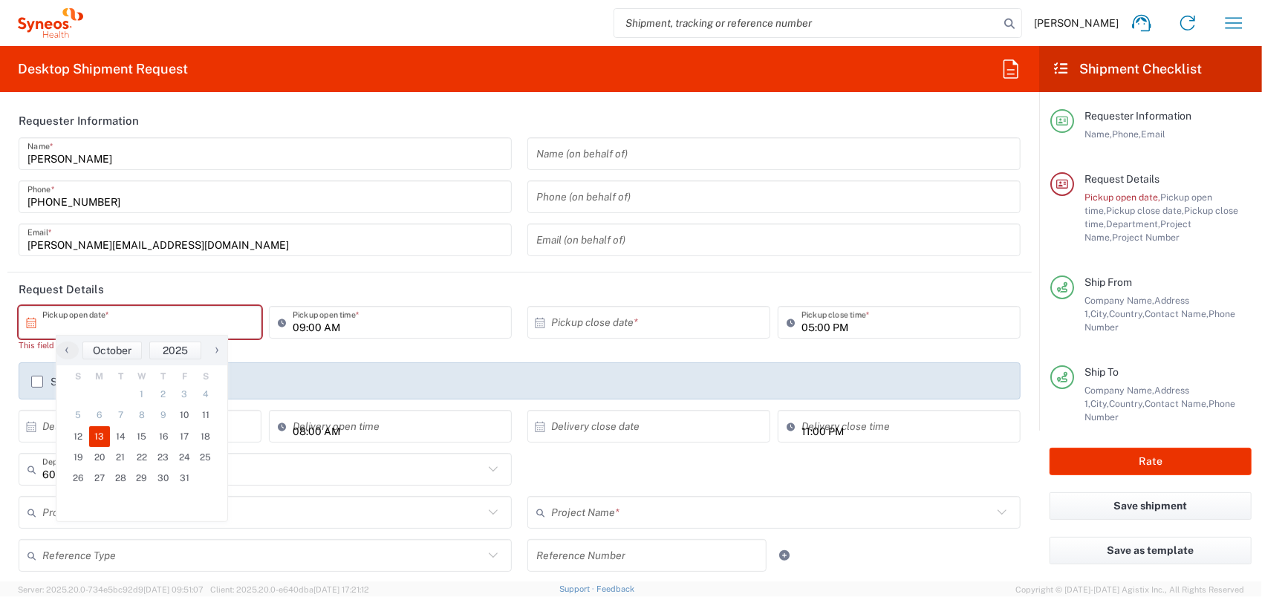
click at [97, 440] on span "13" at bounding box center [100, 436] width 22 height 21
type input "[DATE]"
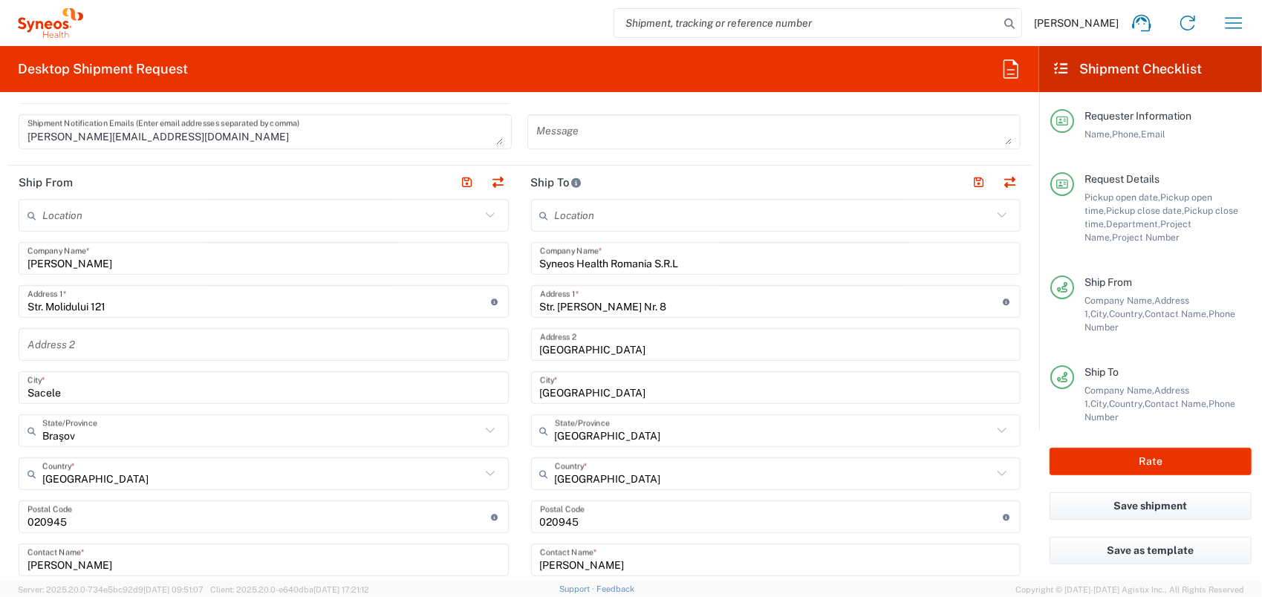
scroll to position [743, 0]
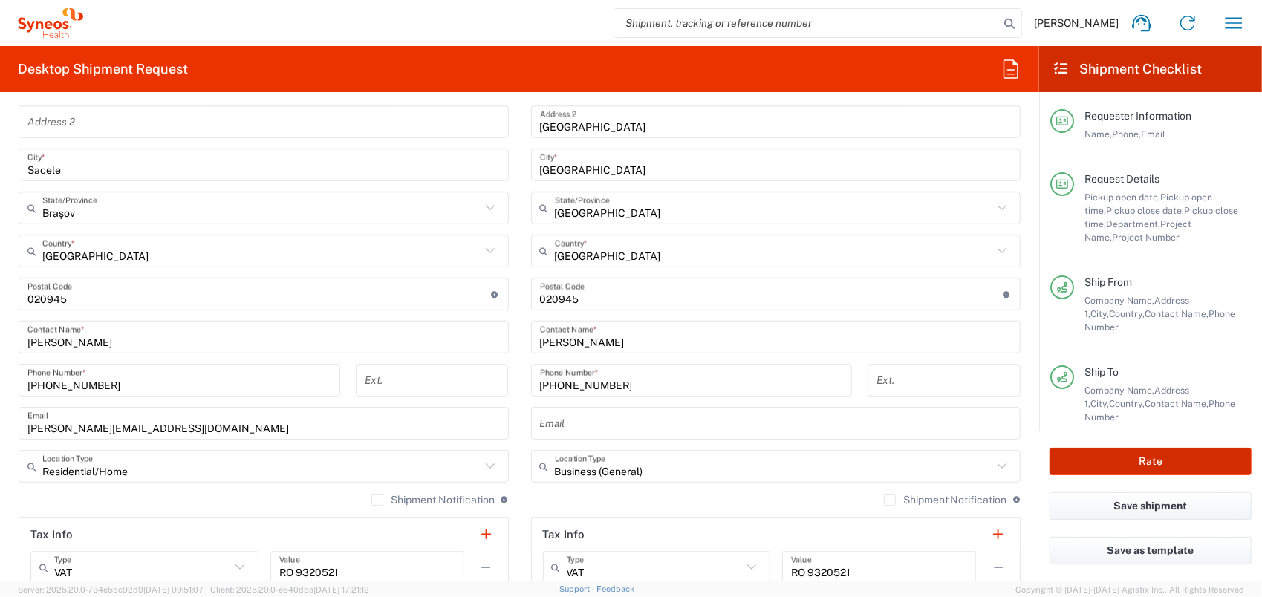
click at [1227, 456] on button "Rate" at bounding box center [1151, 461] width 202 height 27
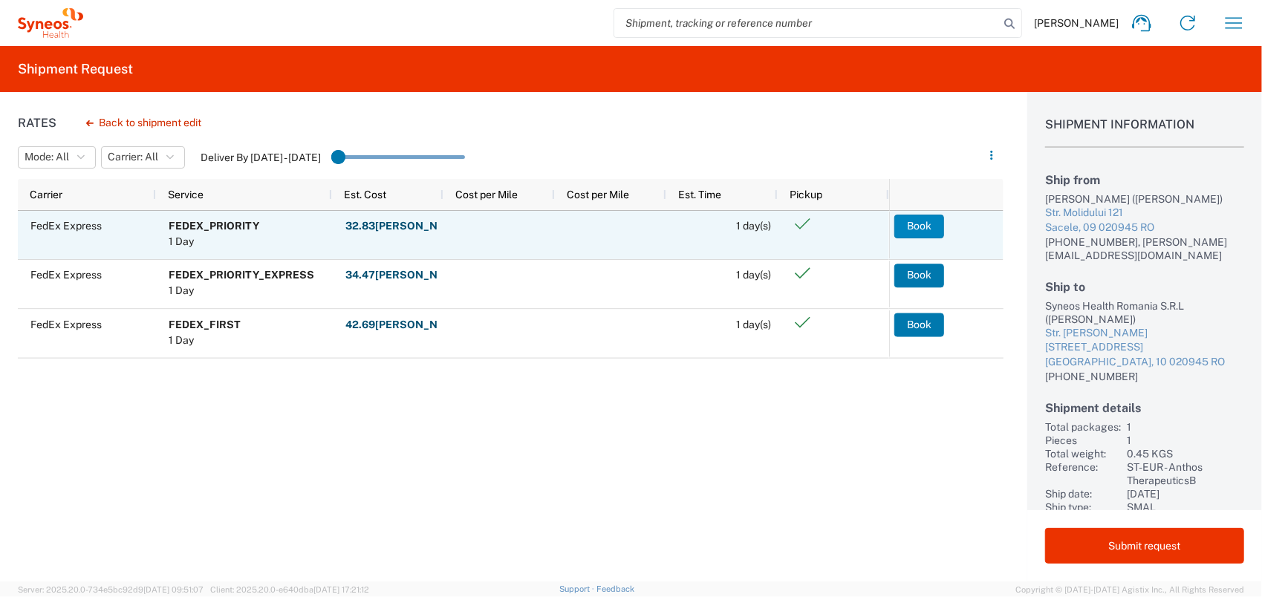
click at [932, 227] on button "Book" at bounding box center [919, 227] width 50 height 24
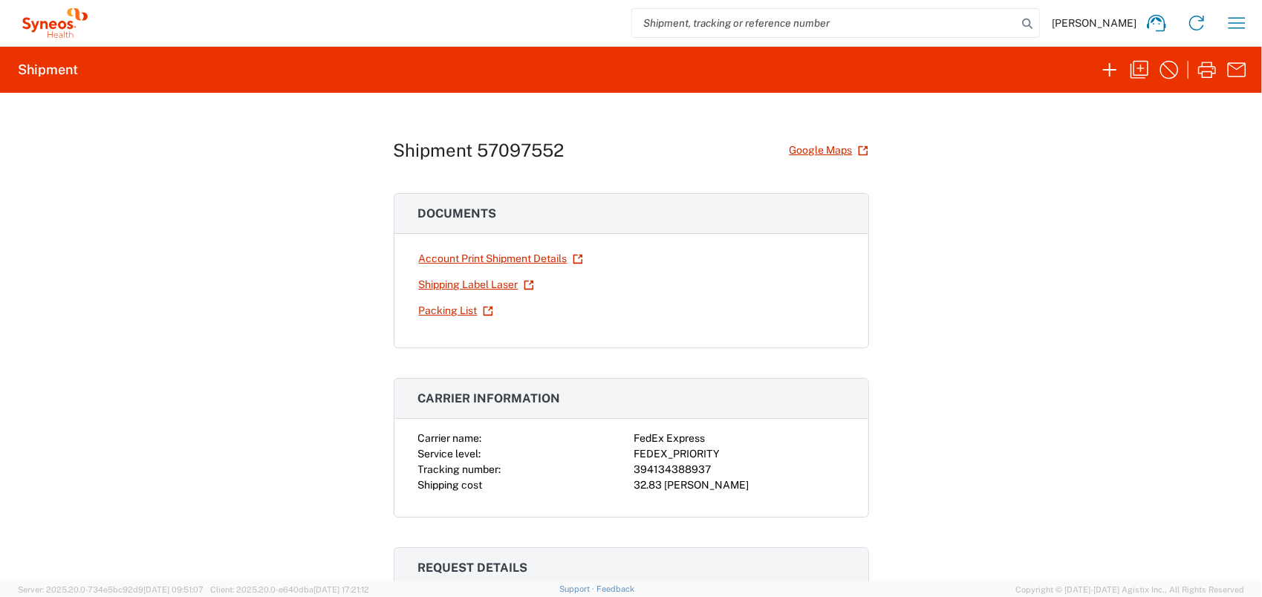
click at [464, 285] on link "Shipping Label Laser" at bounding box center [476, 285] width 117 height 26
click at [1238, 31] on icon "button" at bounding box center [1237, 23] width 24 height 24
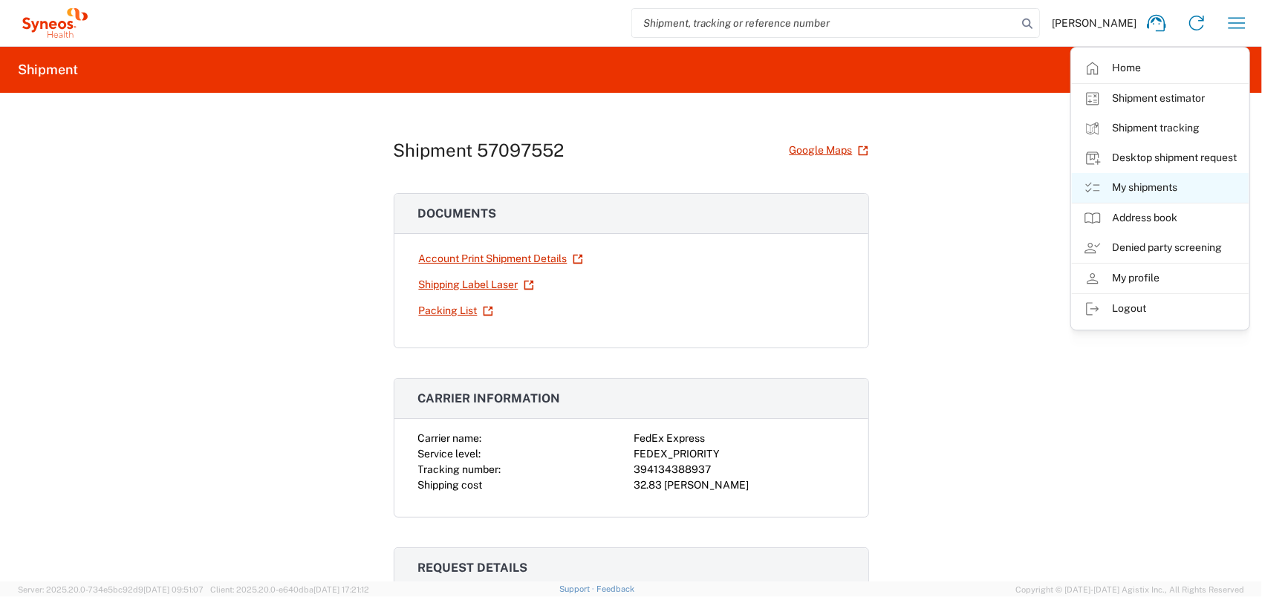
click at [1156, 186] on link "My shipments" at bounding box center [1160, 188] width 177 height 30
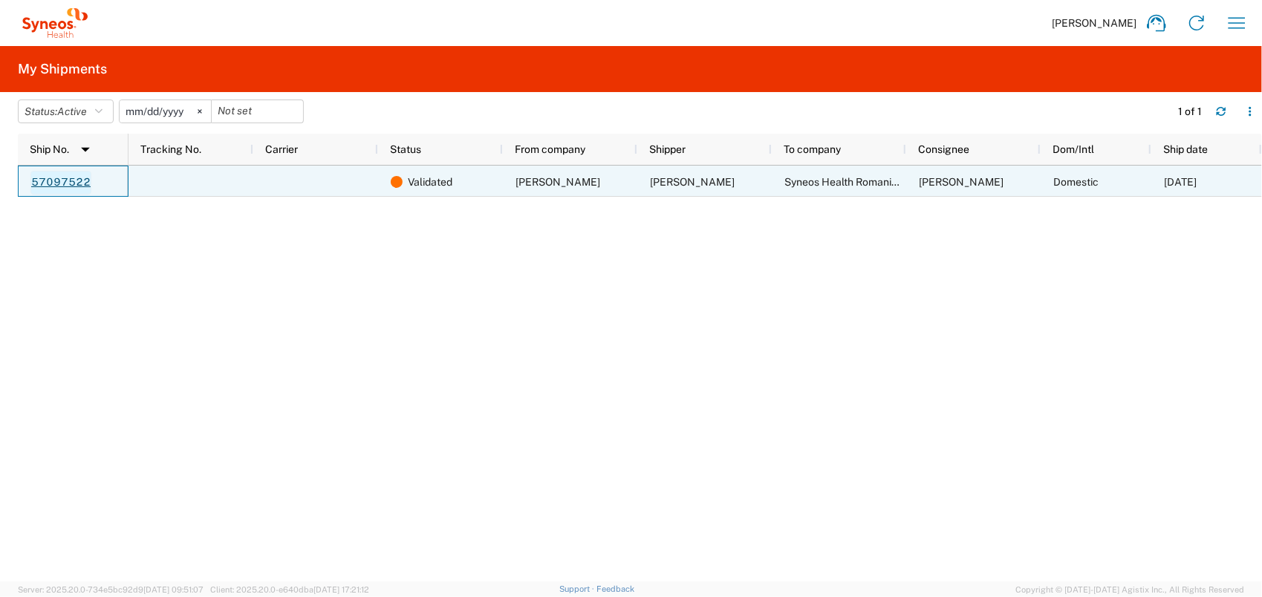
click at [51, 178] on link "57097522" at bounding box center [60, 183] width 61 height 24
click at [1117, 186] on div "Domestic" at bounding box center [1096, 181] width 111 height 31
click at [85, 183] on link "57097522" at bounding box center [60, 183] width 61 height 24
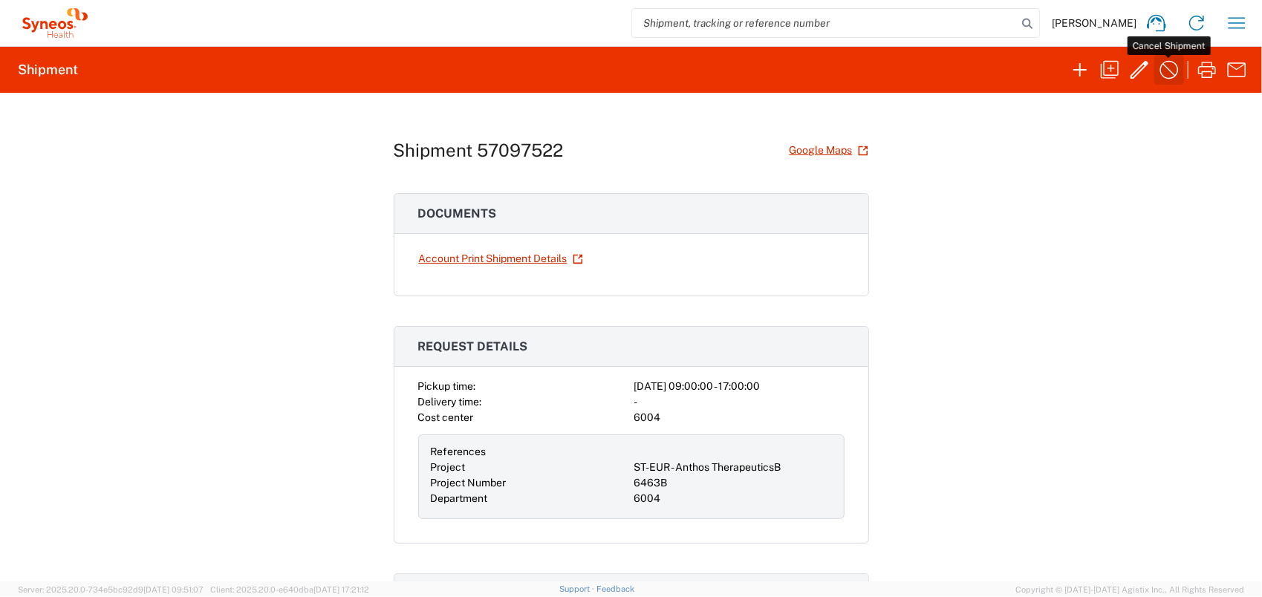
click at [1163, 67] on icon "button" at bounding box center [1169, 70] width 24 height 24
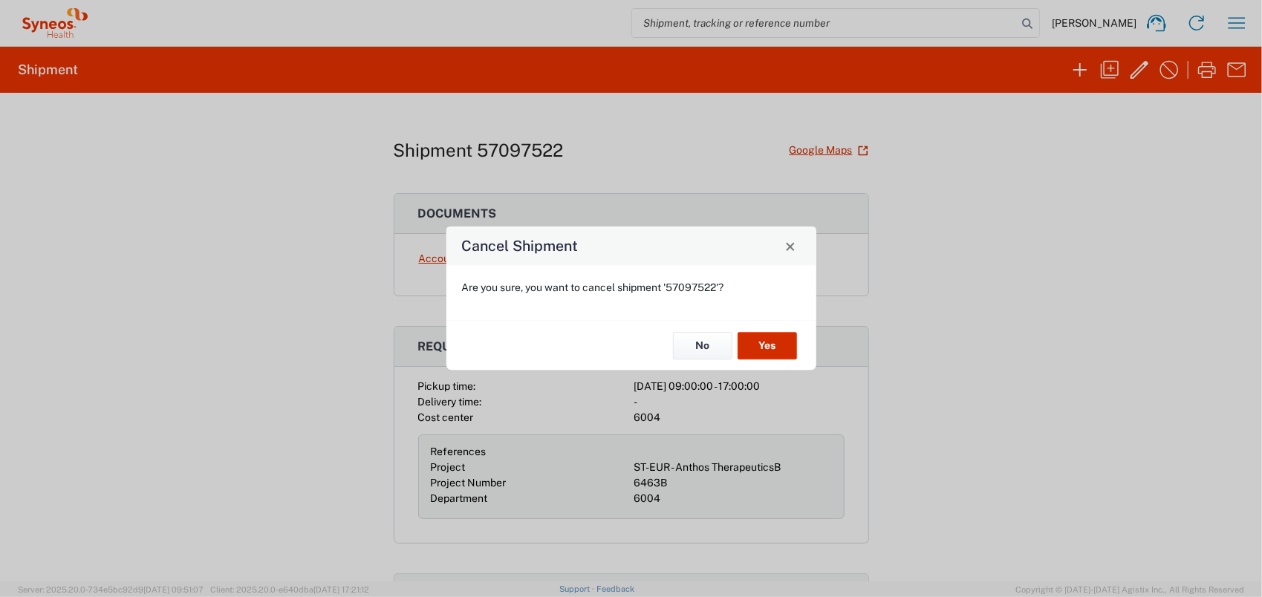
click at [771, 351] on button "Yes" at bounding box center [767, 345] width 59 height 27
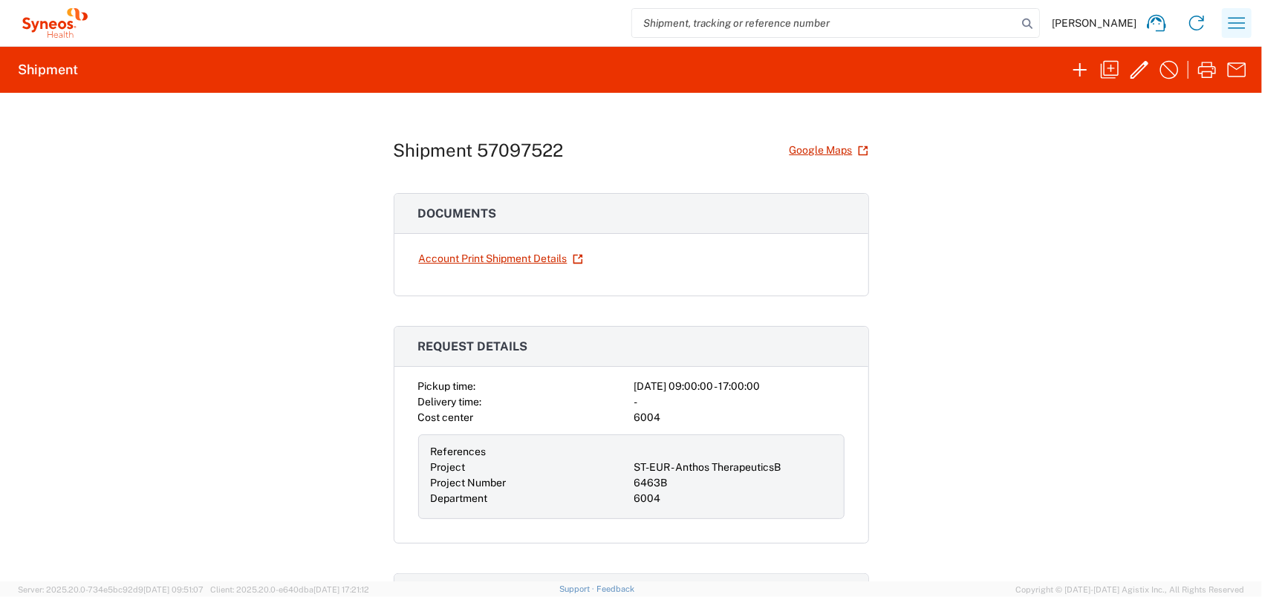
click at [1238, 19] on icon "button" at bounding box center [1237, 23] width 24 height 24
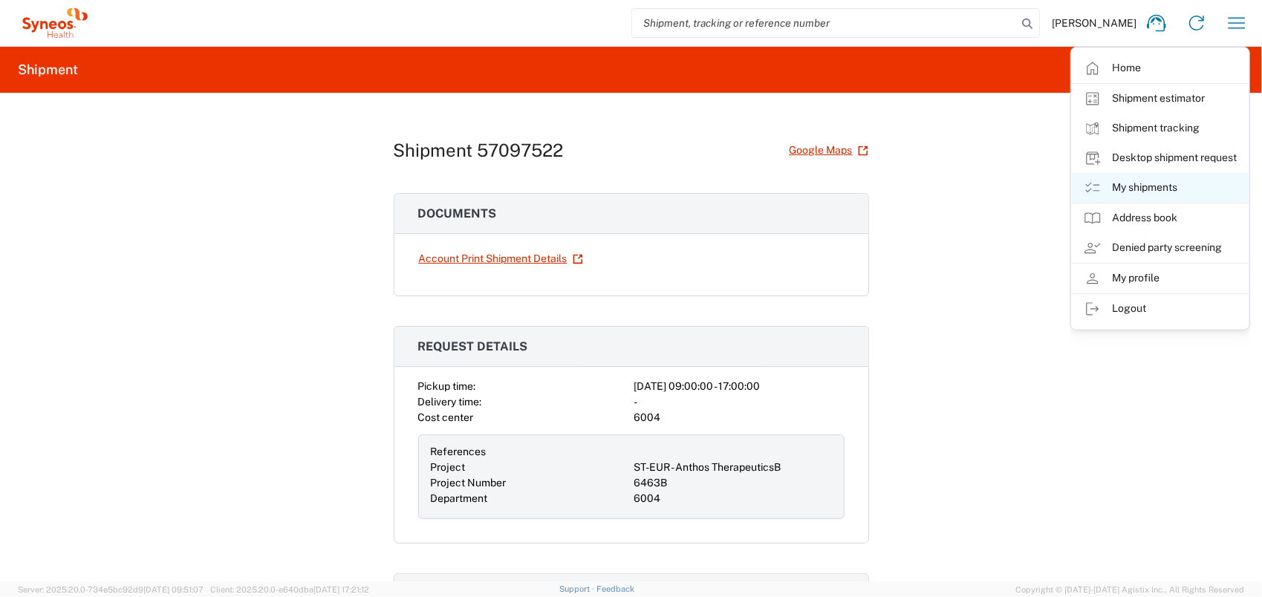
click at [1152, 196] on link "My shipments" at bounding box center [1160, 188] width 177 height 30
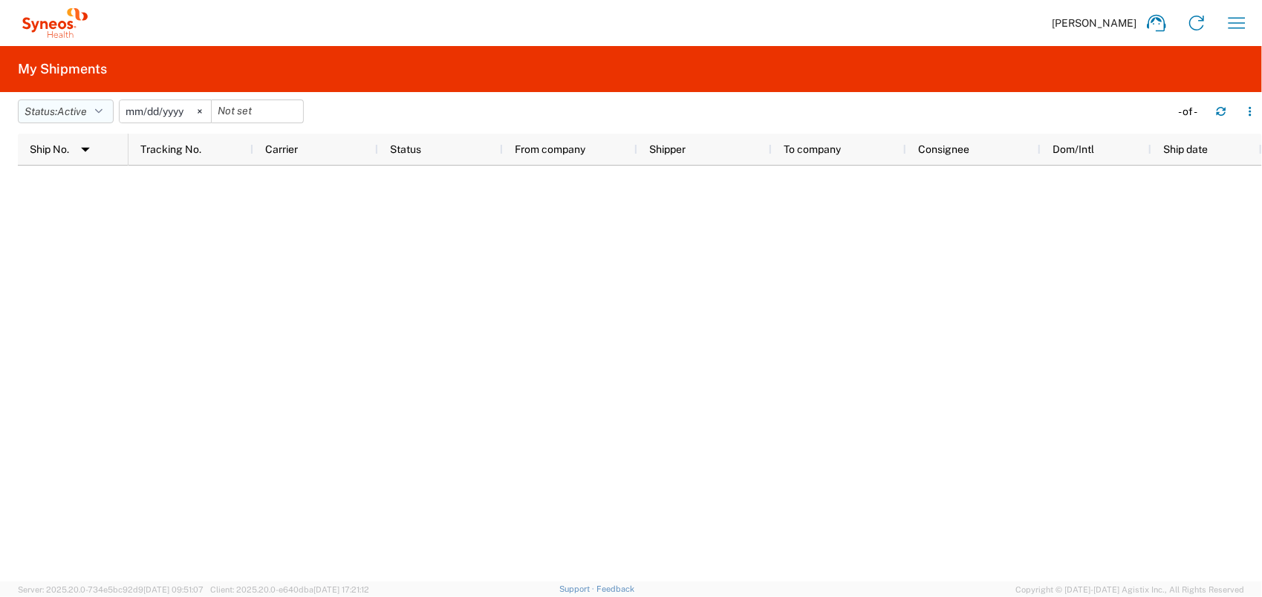
click at [64, 102] on button "Status: Active" at bounding box center [66, 112] width 96 height 24
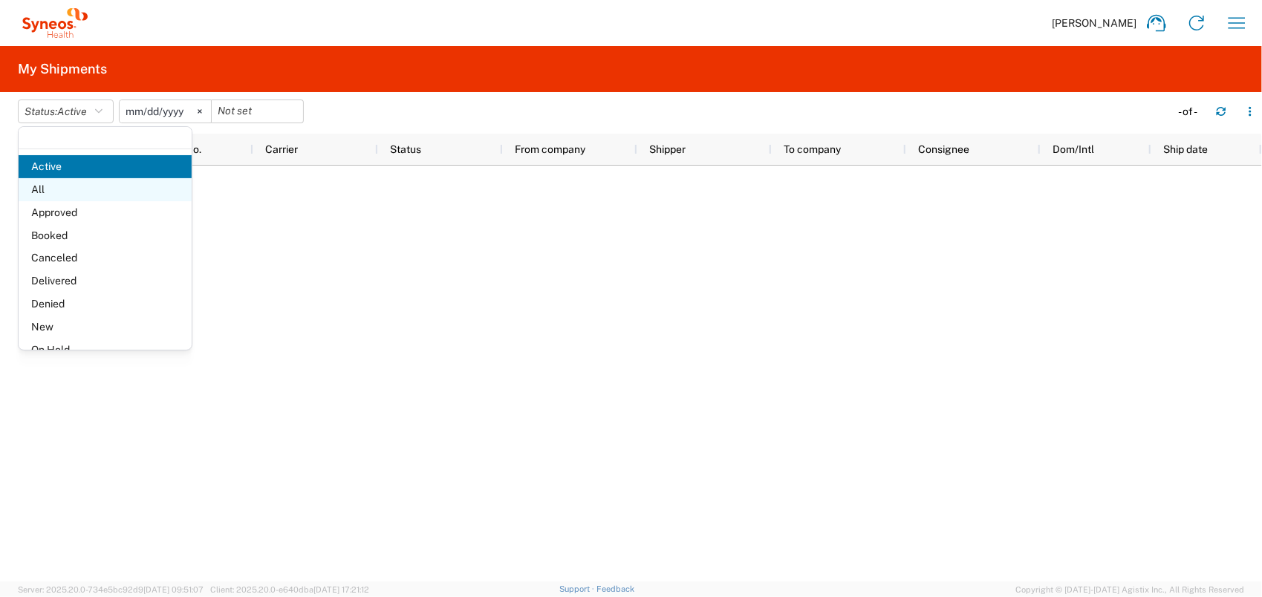
click at [76, 180] on span "All" at bounding box center [105, 189] width 173 height 23
